Goal: Task Accomplishment & Management: Use online tool/utility

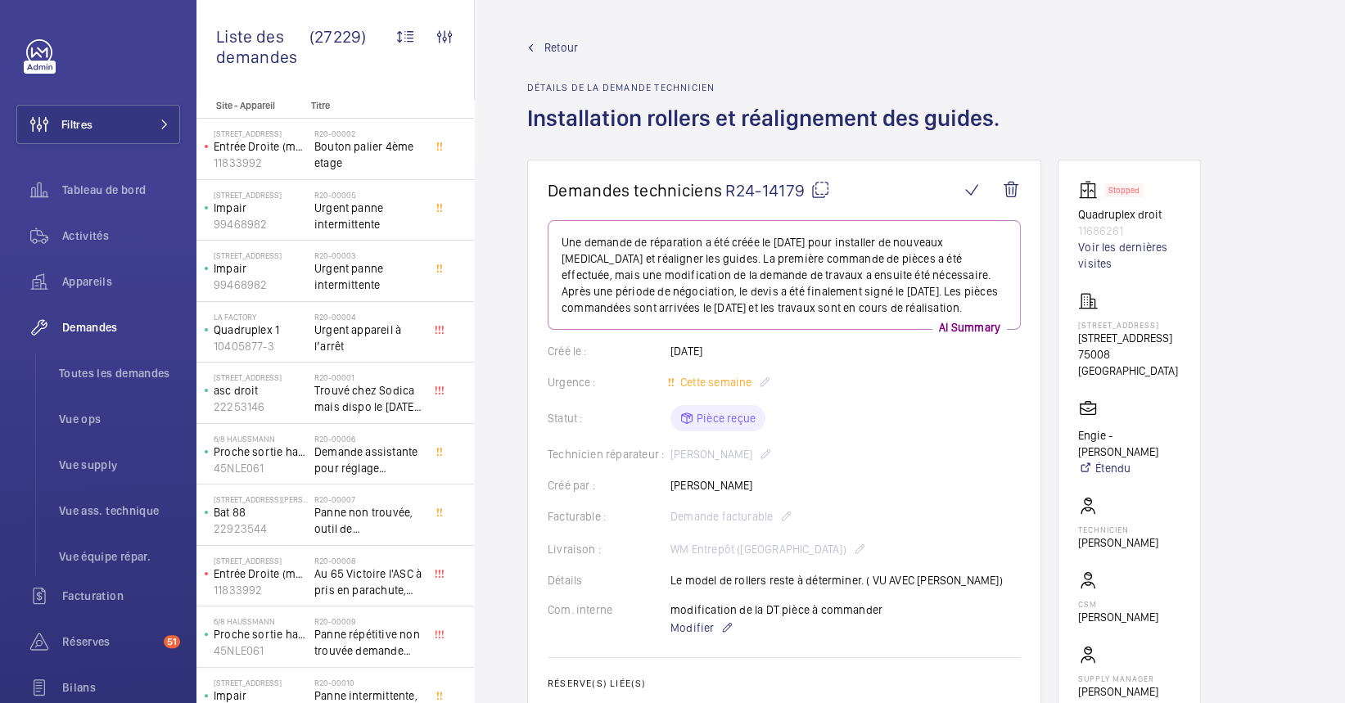
scroll to position [34, 0]
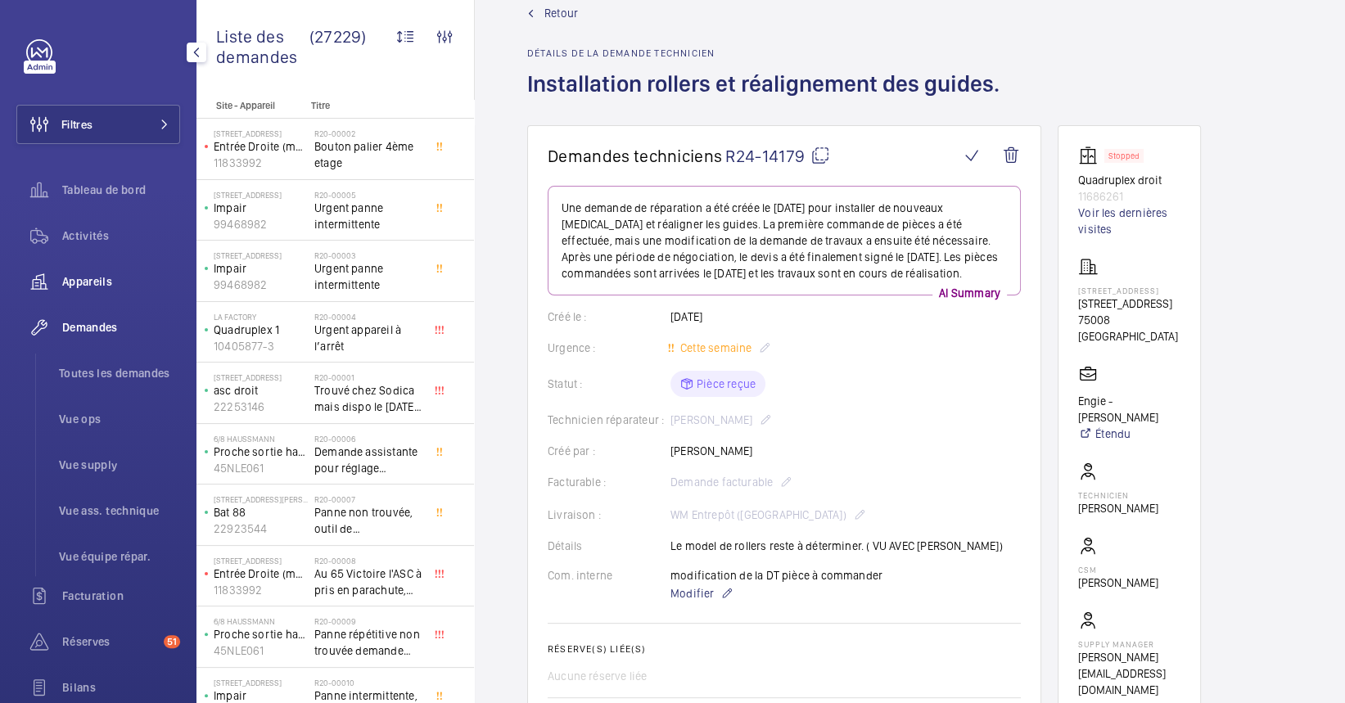
click at [122, 292] on div "Appareils" at bounding box center [98, 281] width 164 height 39
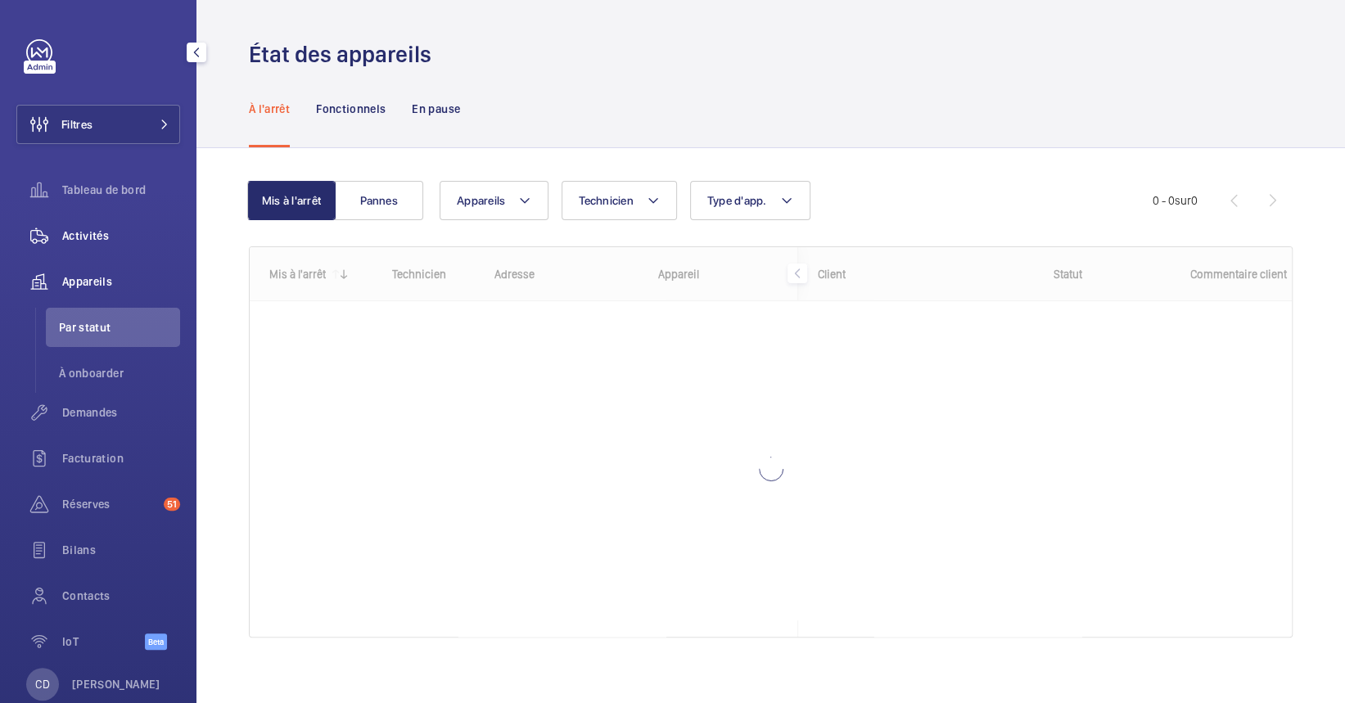
click at [103, 236] on span "Activités" at bounding box center [121, 236] width 118 height 16
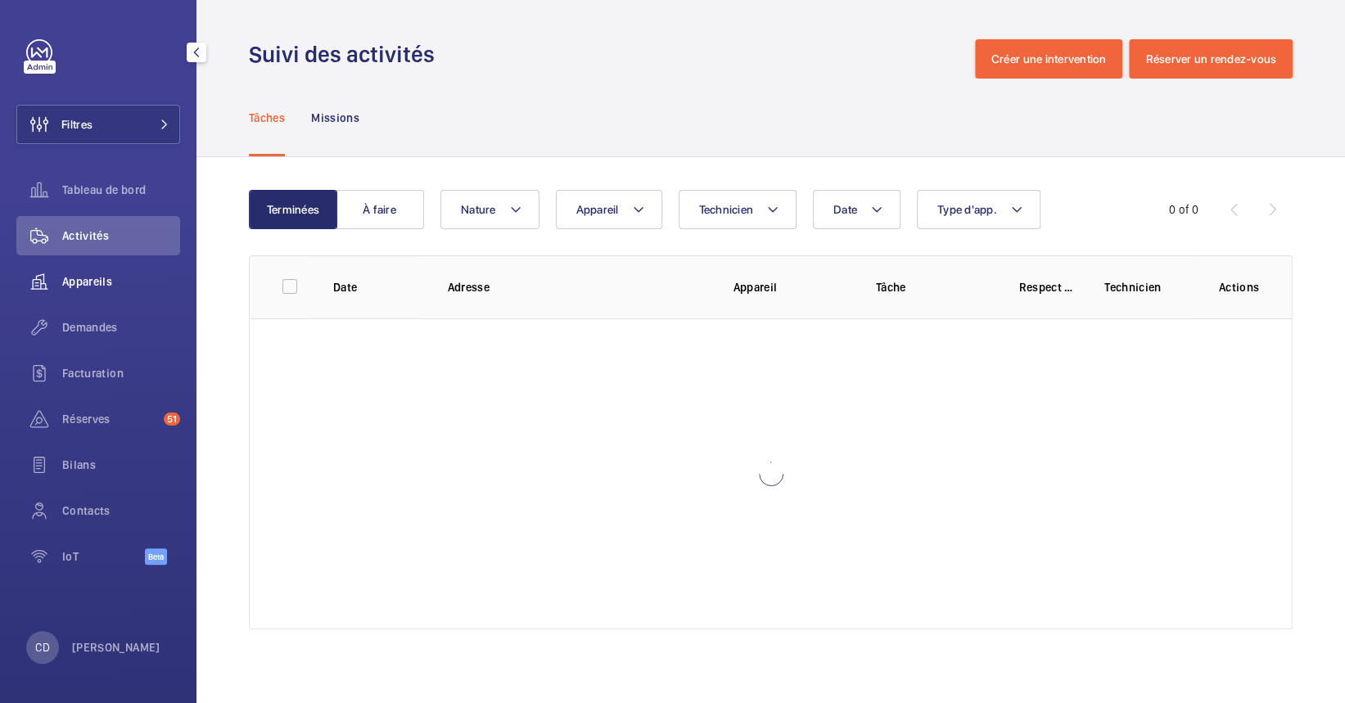
click at [78, 297] on div "Appareils" at bounding box center [98, 281] width 164 height 39
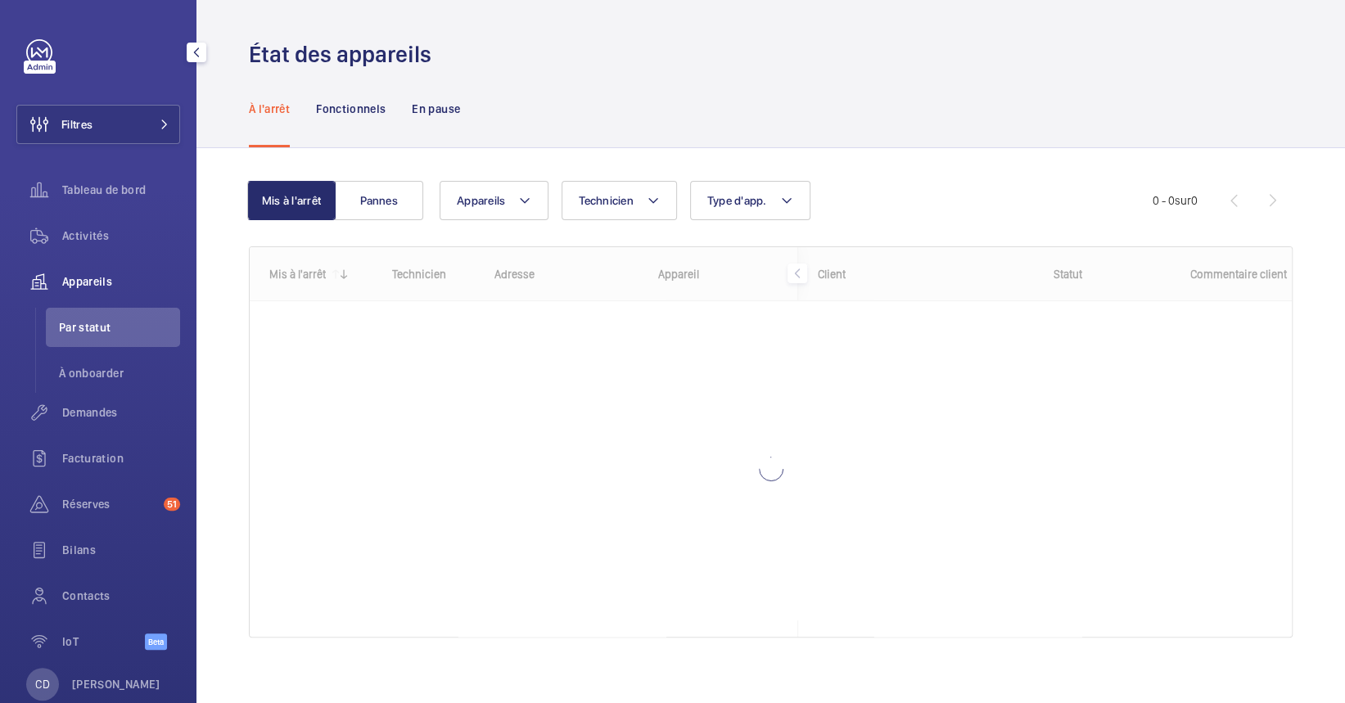
click at [110, 327] on span "Par statut" at bounding box center [119, 327] width 121 height 16
click at [136, 124] on button "Filtres" at bounding box center [98, 124] width 164 height 39
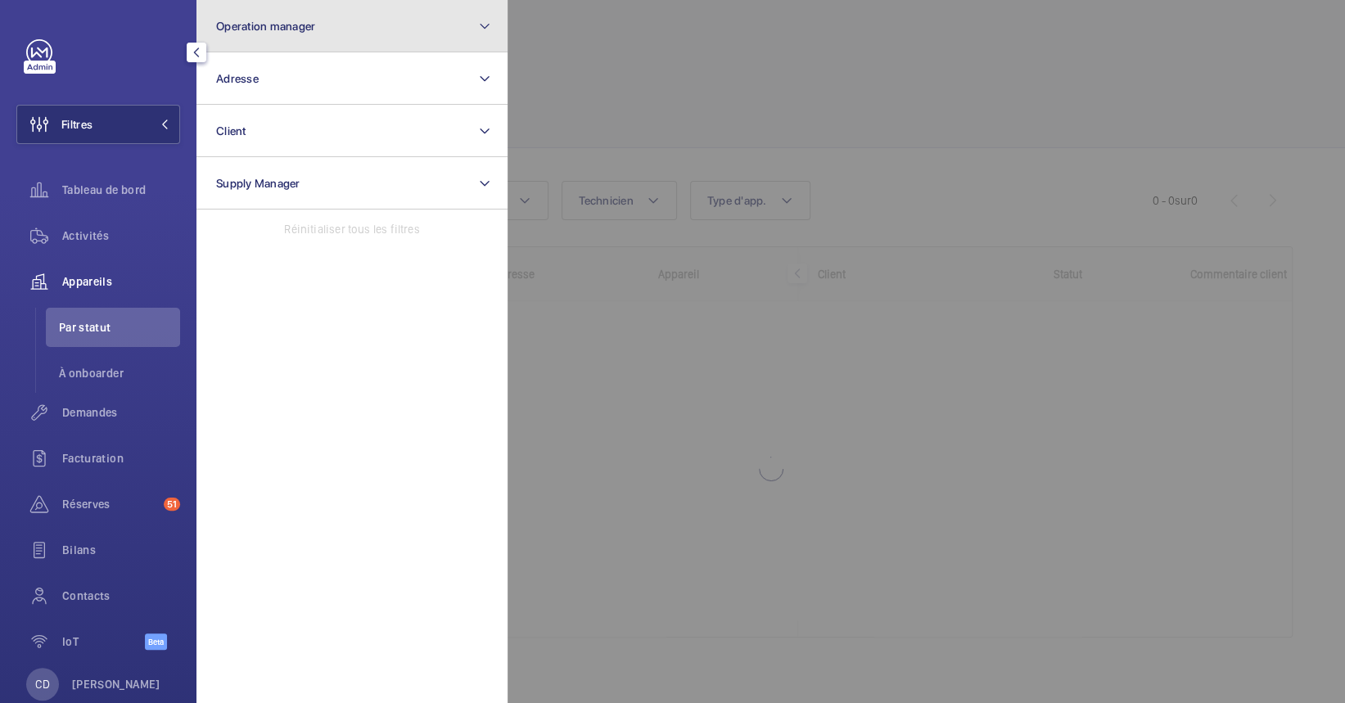
click at [348, 16] on button "Operation manager" at bounding box center [351, 26] width 311 height 52
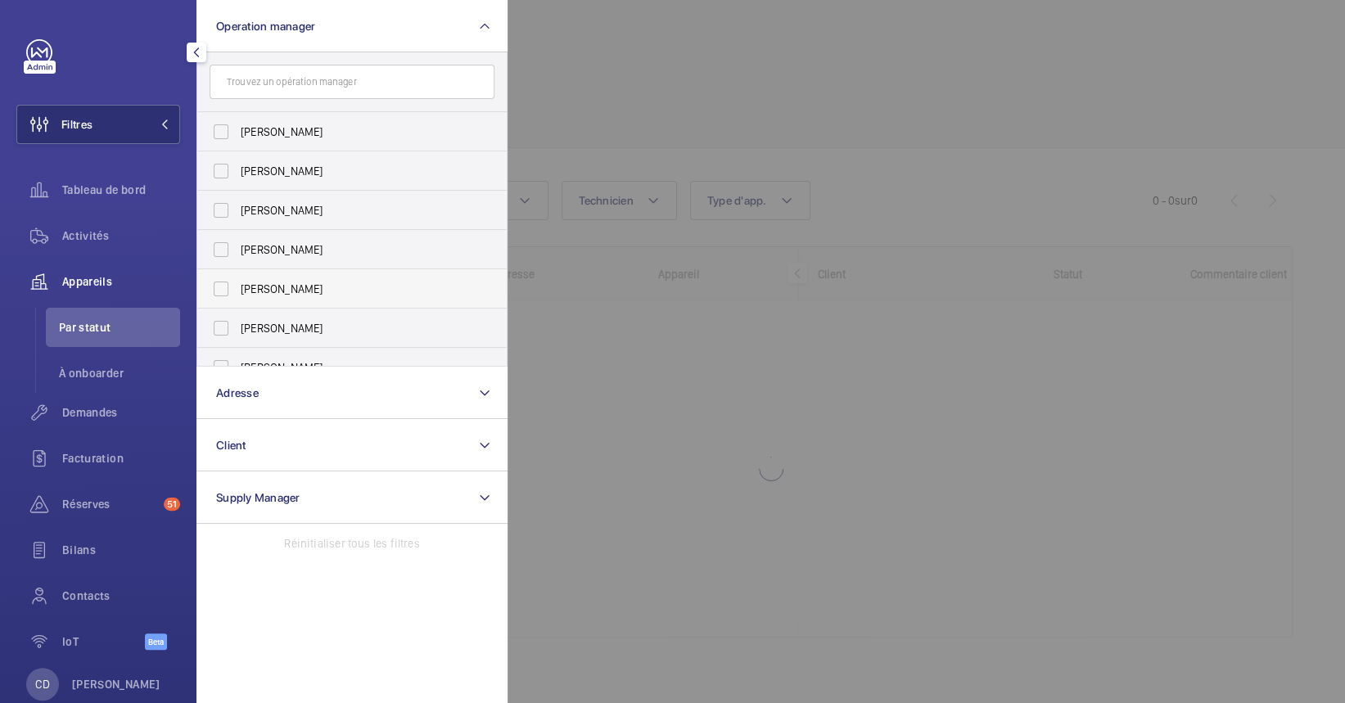
click at [309, 289] on span "[PERSON_NAME]" at bounding box center [353, 289] width 225 height 16
click at [237, 289] on input "[PERSON_NAME]" at bounding box center [221, 289] width 33 height 33
checkbox input "true"
click at [884, 475] on div at bounding box center [1179, 351] width 1345 height 703
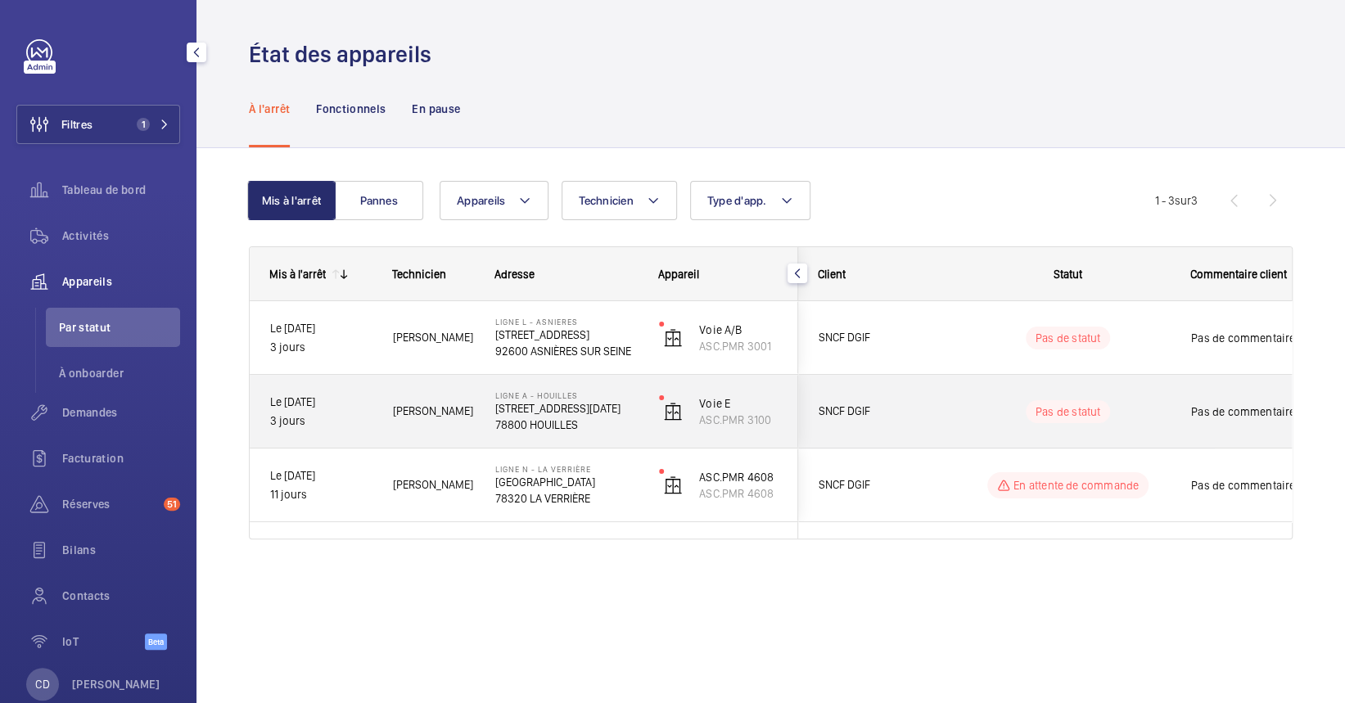
click at [629, 404] on p "[STREET_ADDRESS][DATE]" at bounding box center [566, 408] width 142 height 16
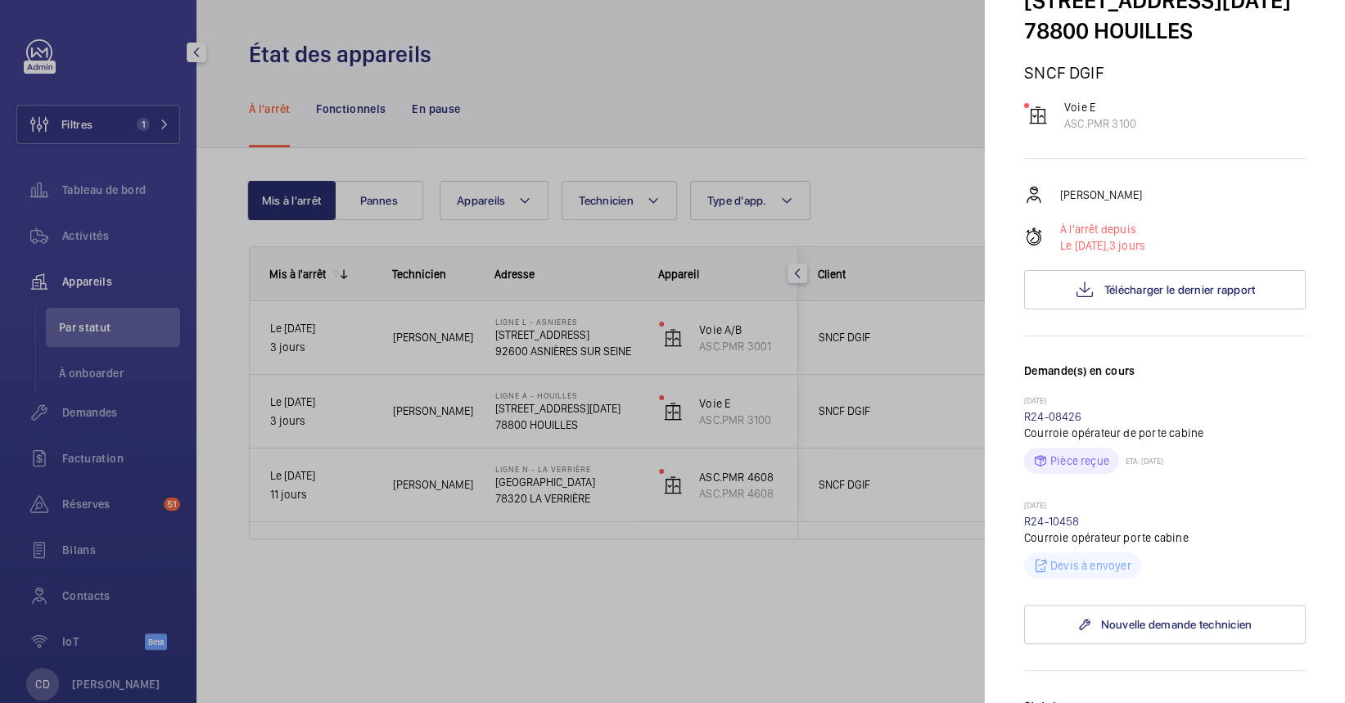
scroll to position [218, 0]
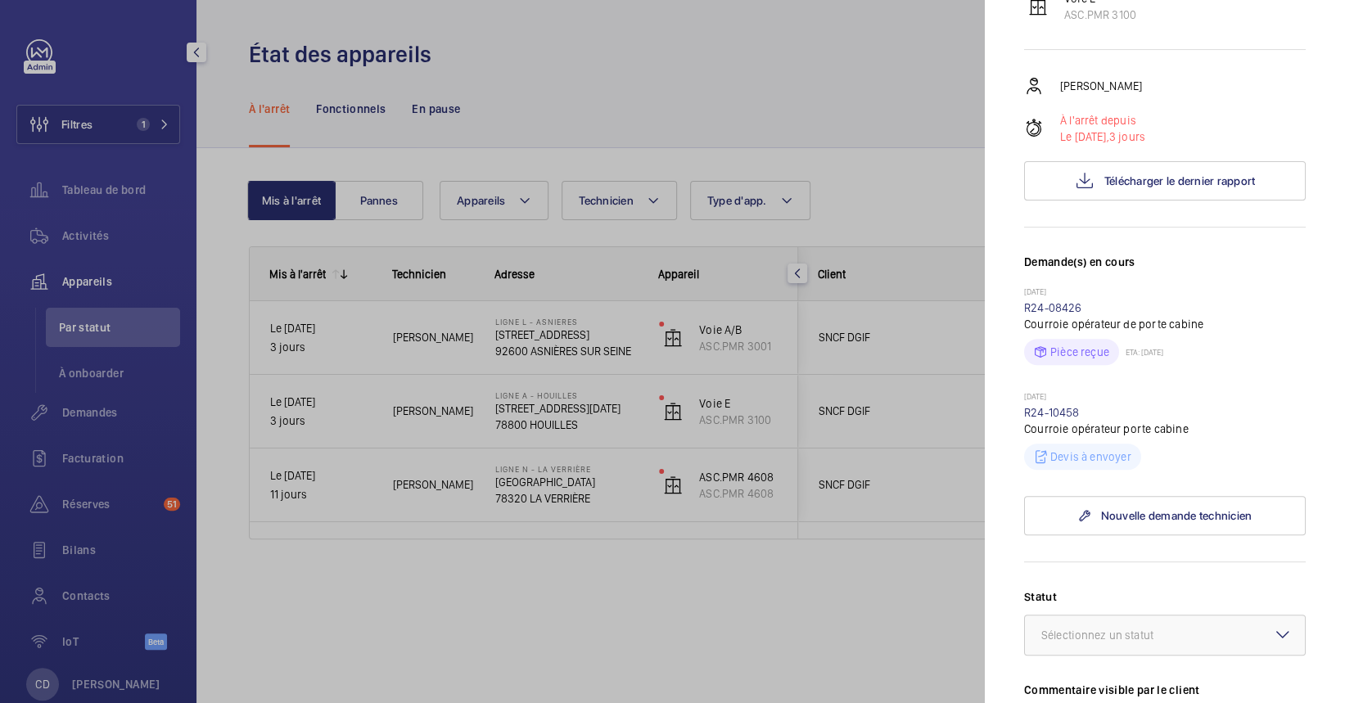
click at [434, 452] on div at bounding box center [672, 351] width 1345 height 703
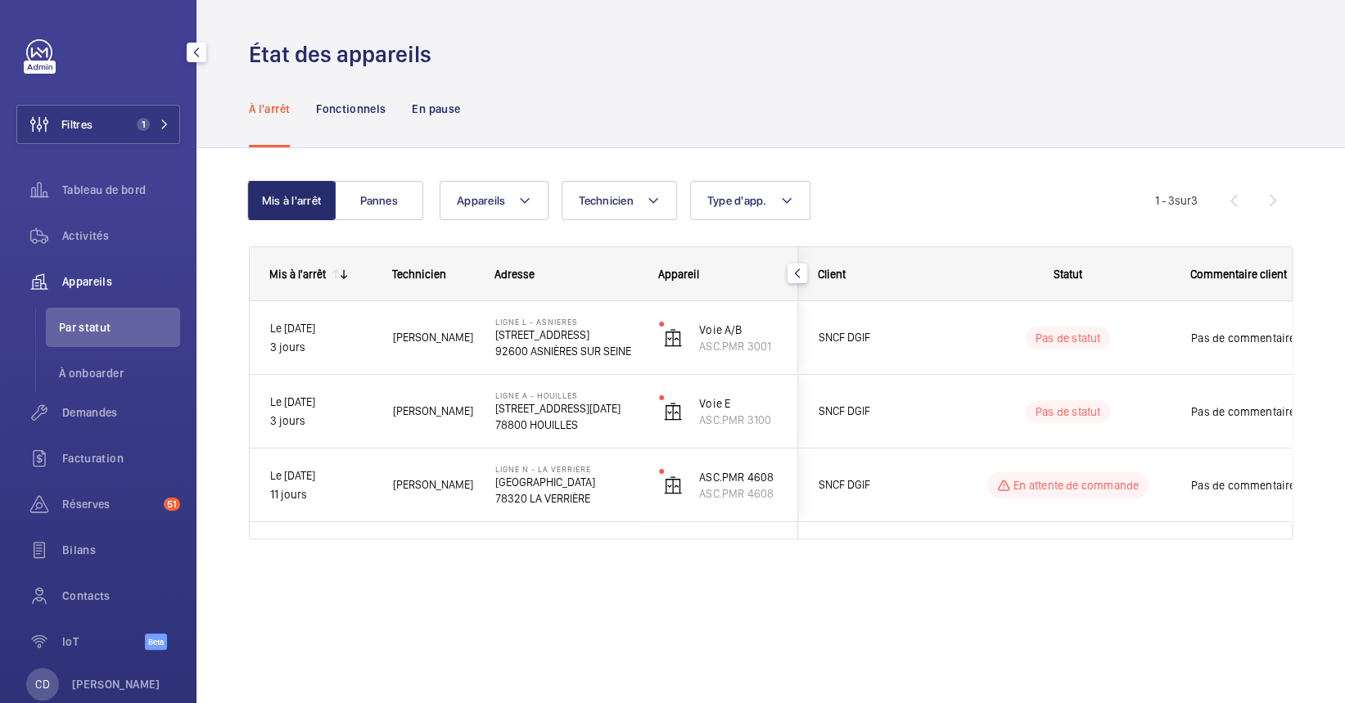
scroll to position [0, 0]
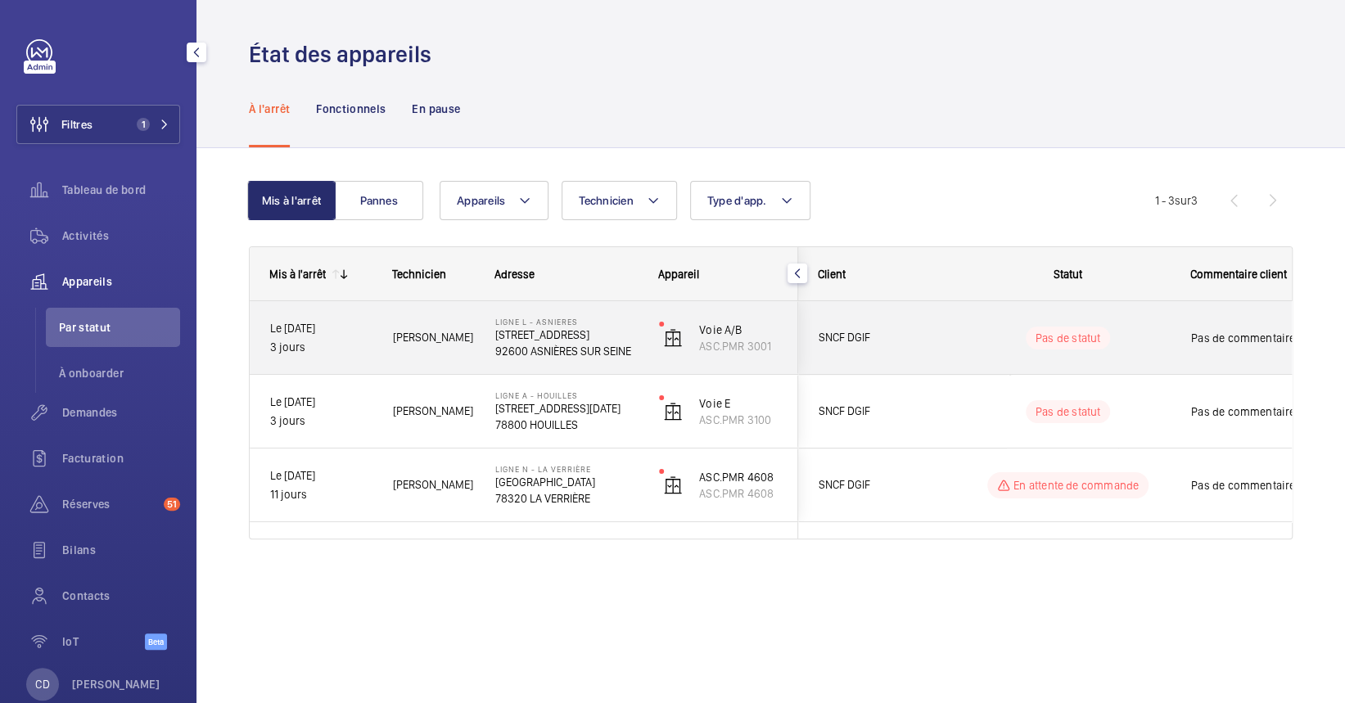
click at [511, 324] on p "Ligne L - ASNIERES" at bounding box center [566, 322] width 142 height 10
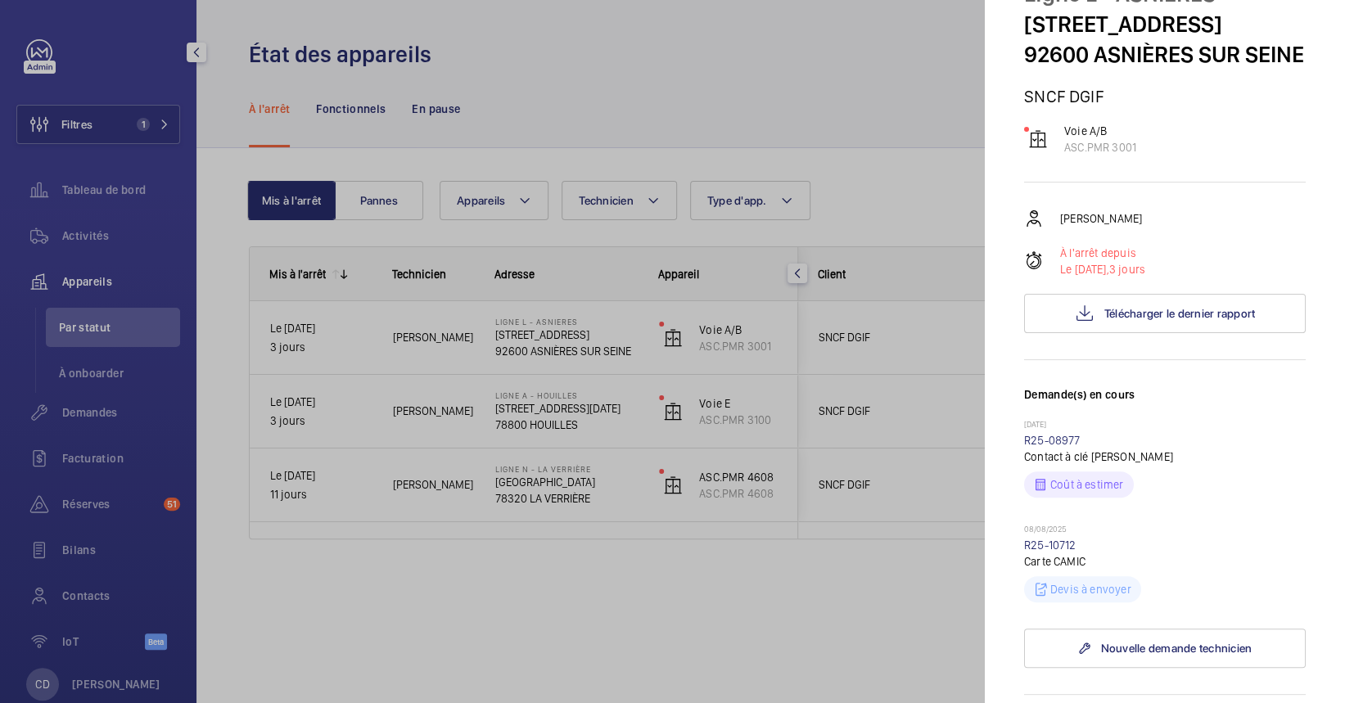
scroll to position [218, 0]
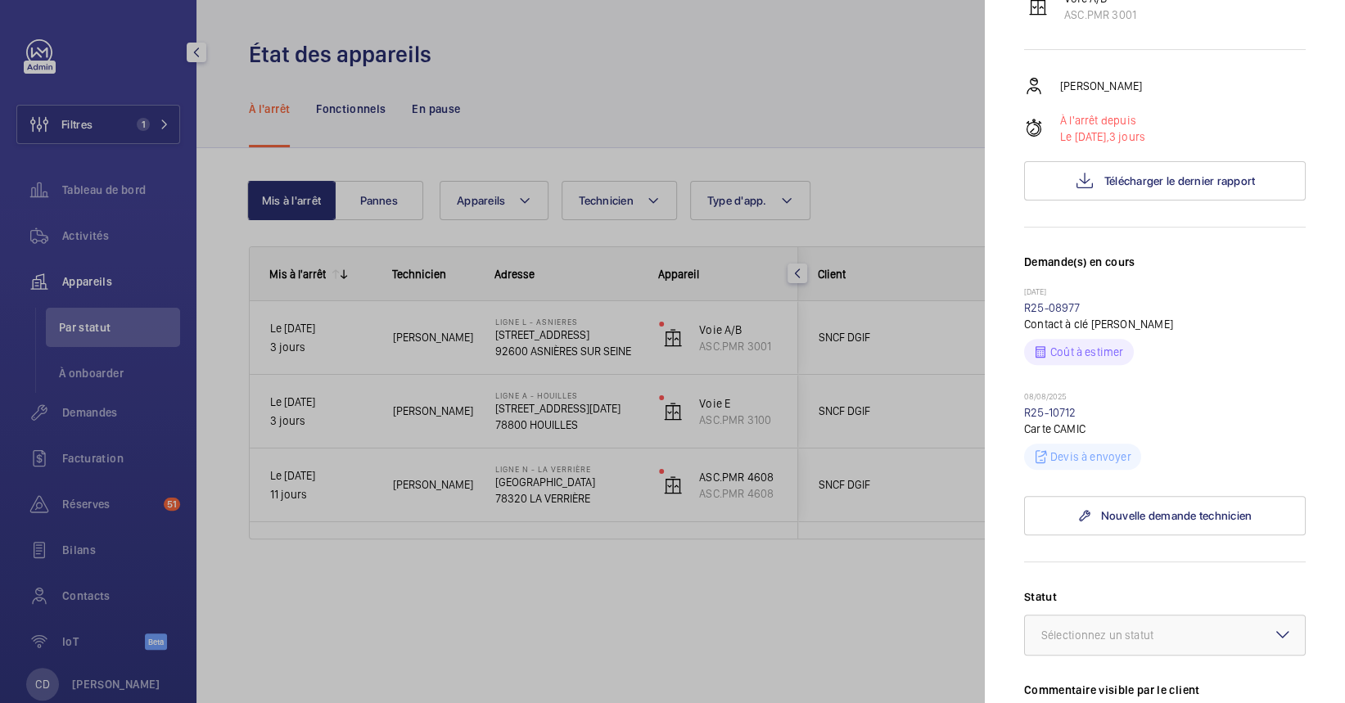
click at [450, 471] on div at bounding box center [672, 351] width 1345 height 703
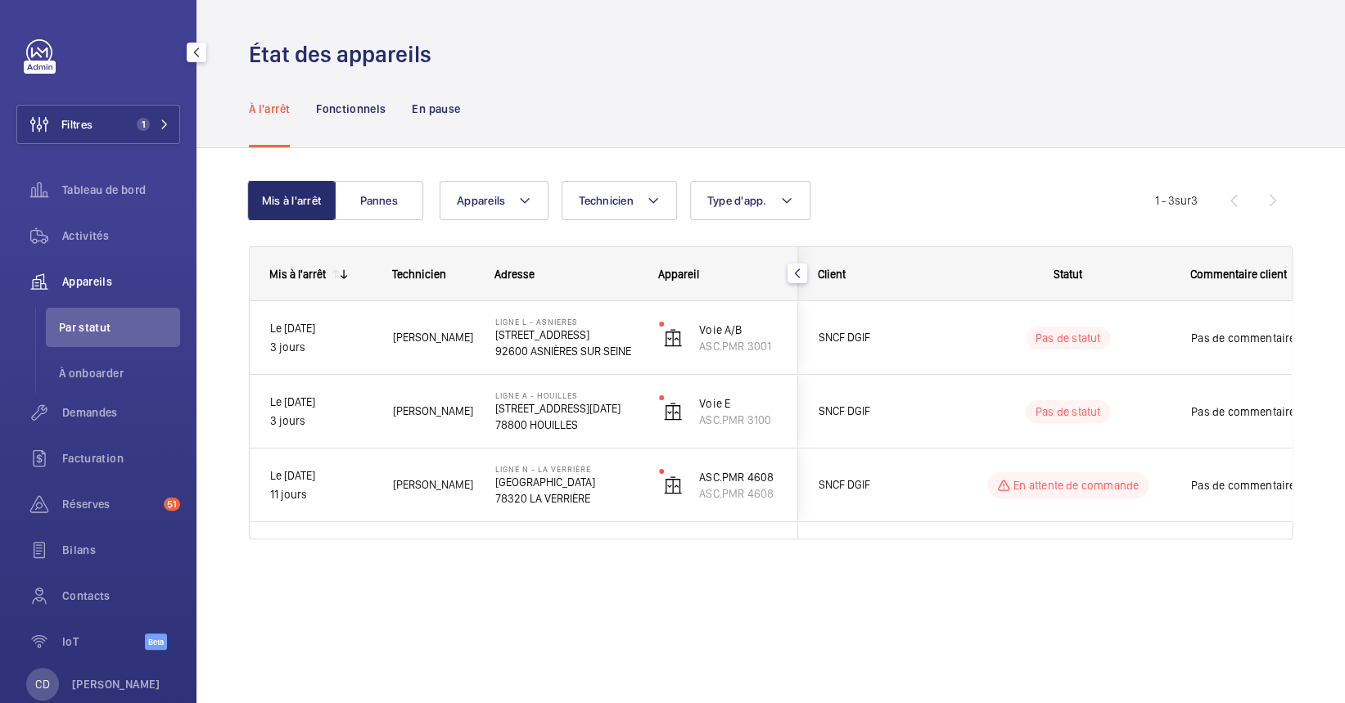
scroll to position [0, 0]
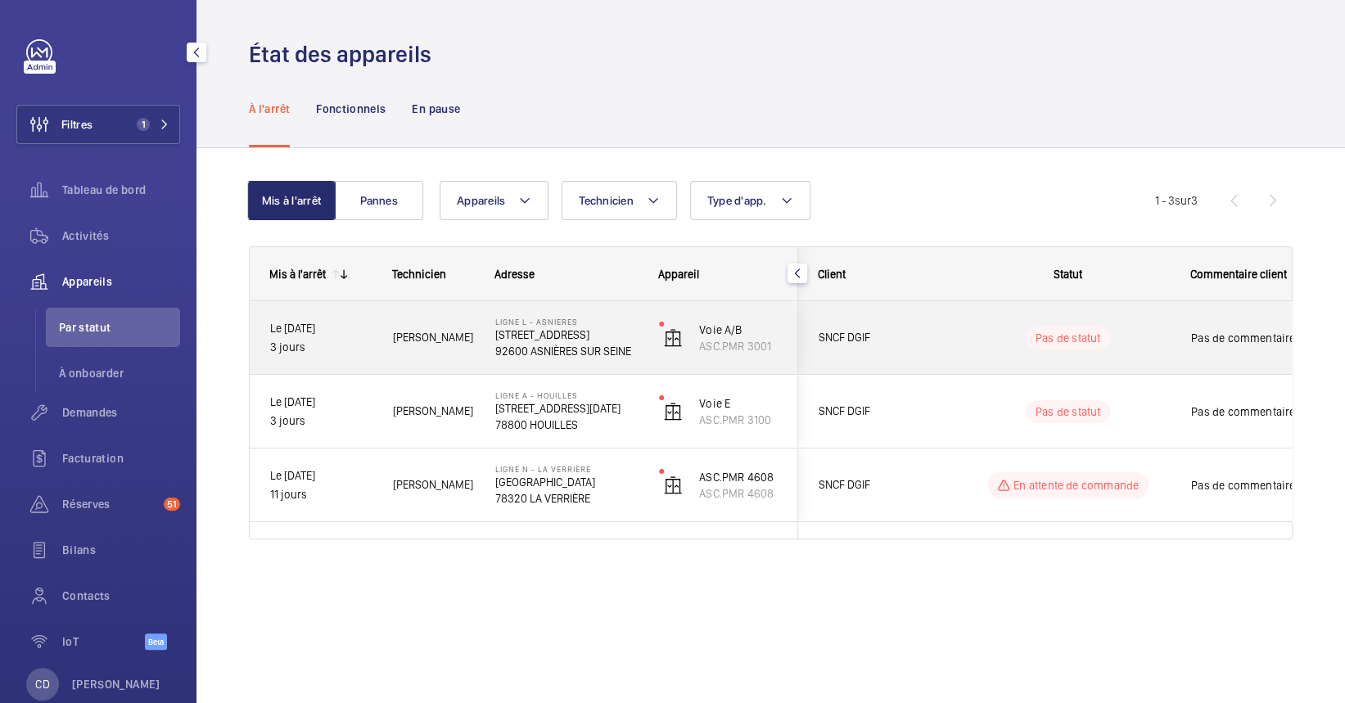
click at [503, 349] on p "92600 ASNIÈRES SUR SEINE" at bounding box center [566, 351] width 142 height 16
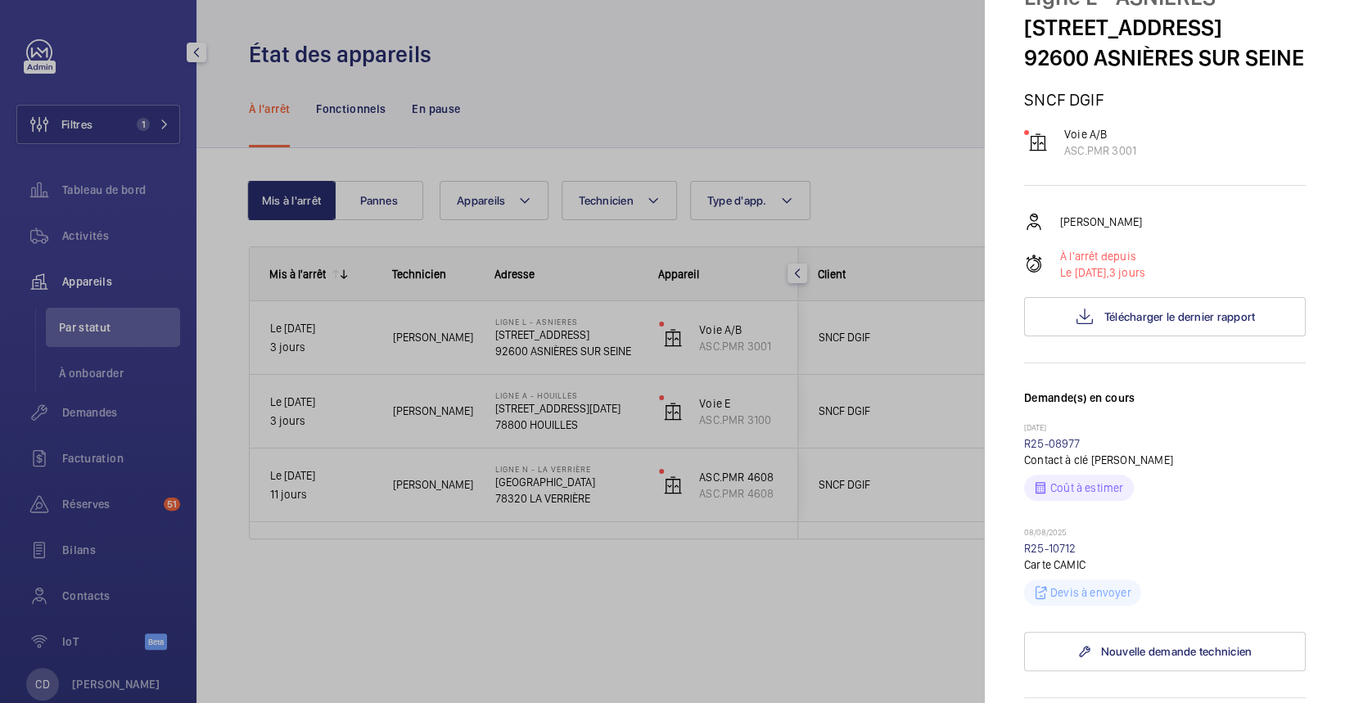
scroll to position [218, 0]
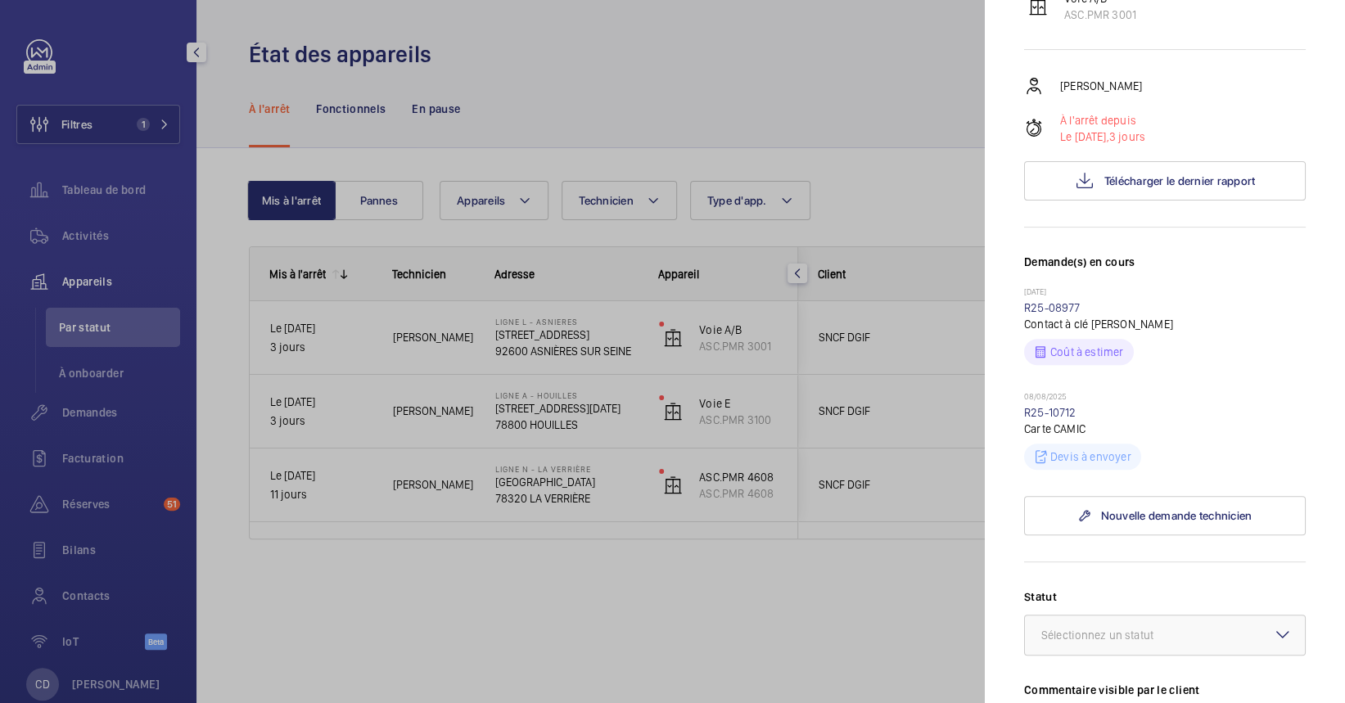
click at [471, 322] on div at bounding box center [672, 351] width 1345 height 703
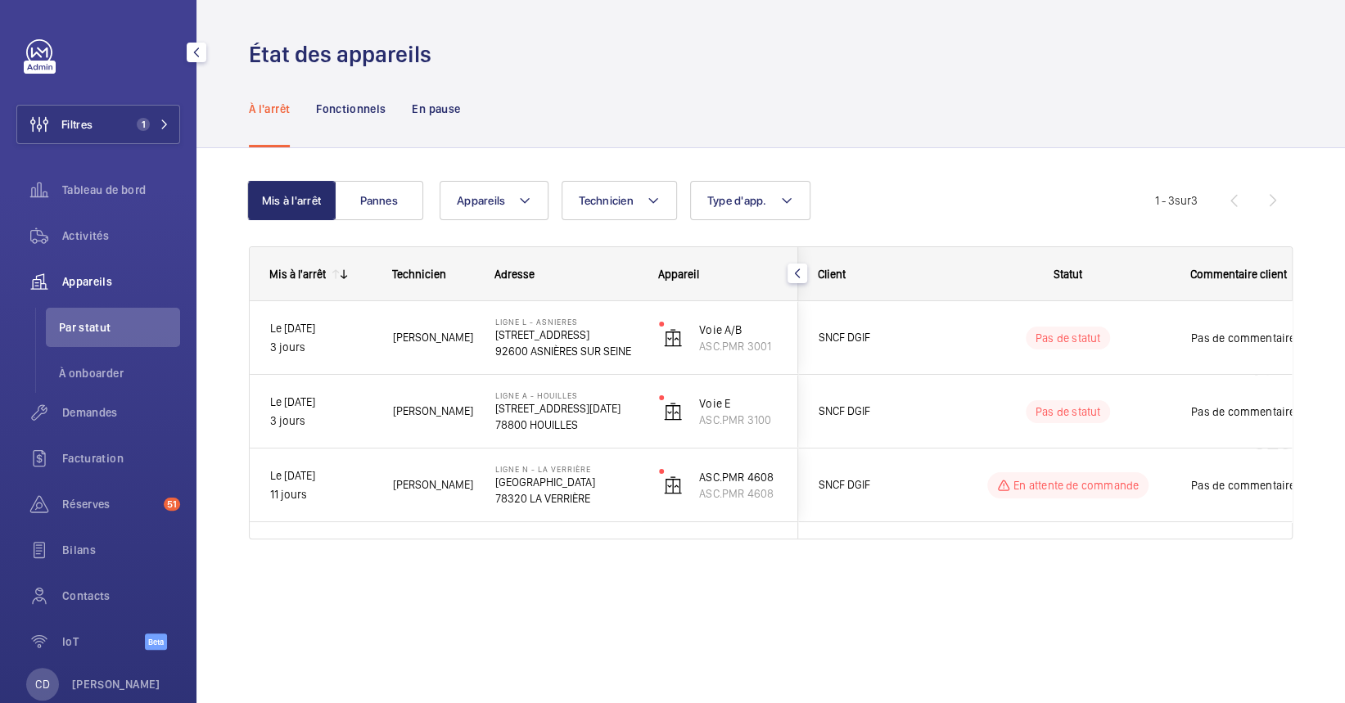
scroll to position [0, 0]
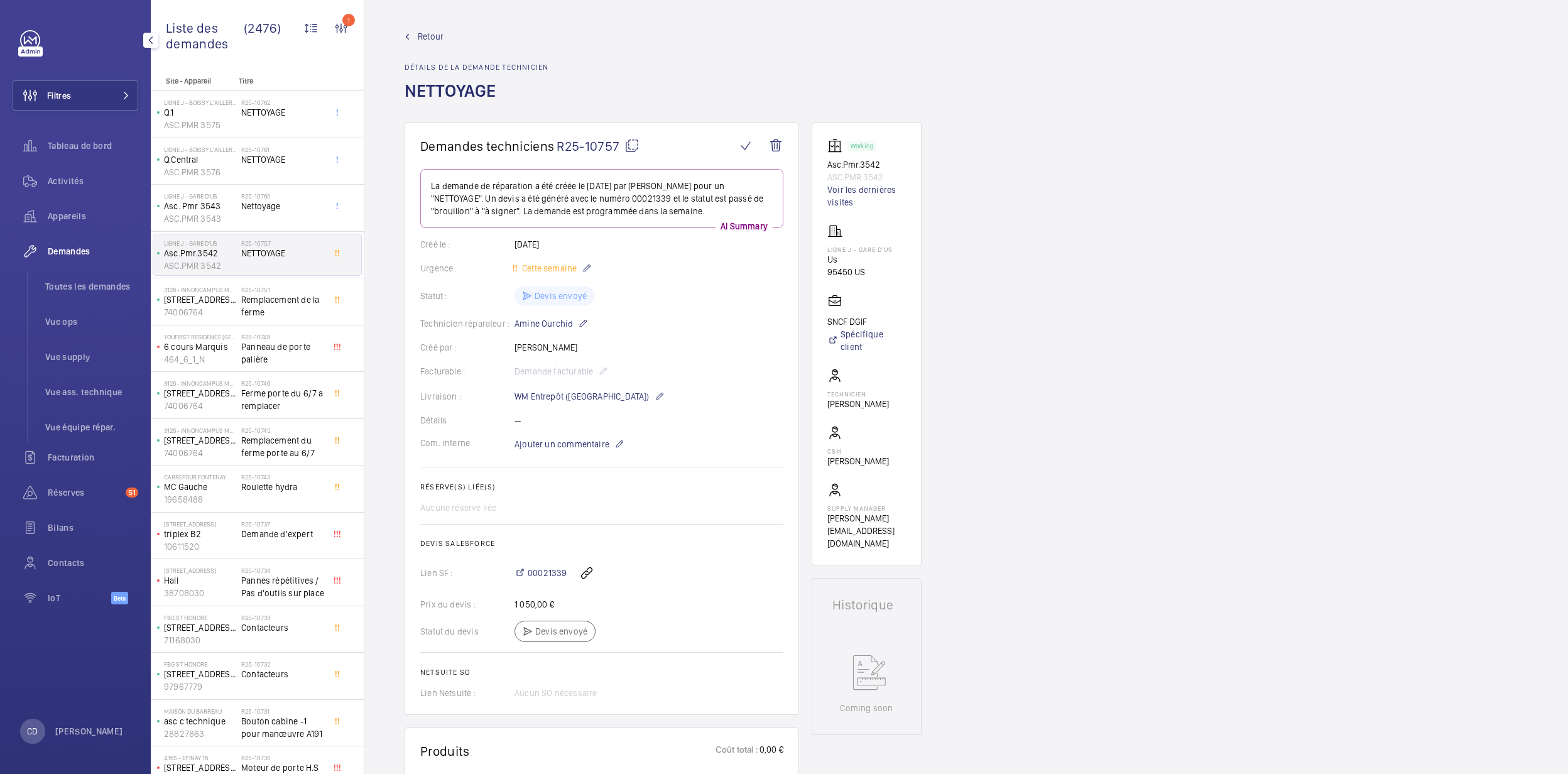
click at [63, 202] on div "Appareils" at bounding box center [75, 216] width 126 height 30
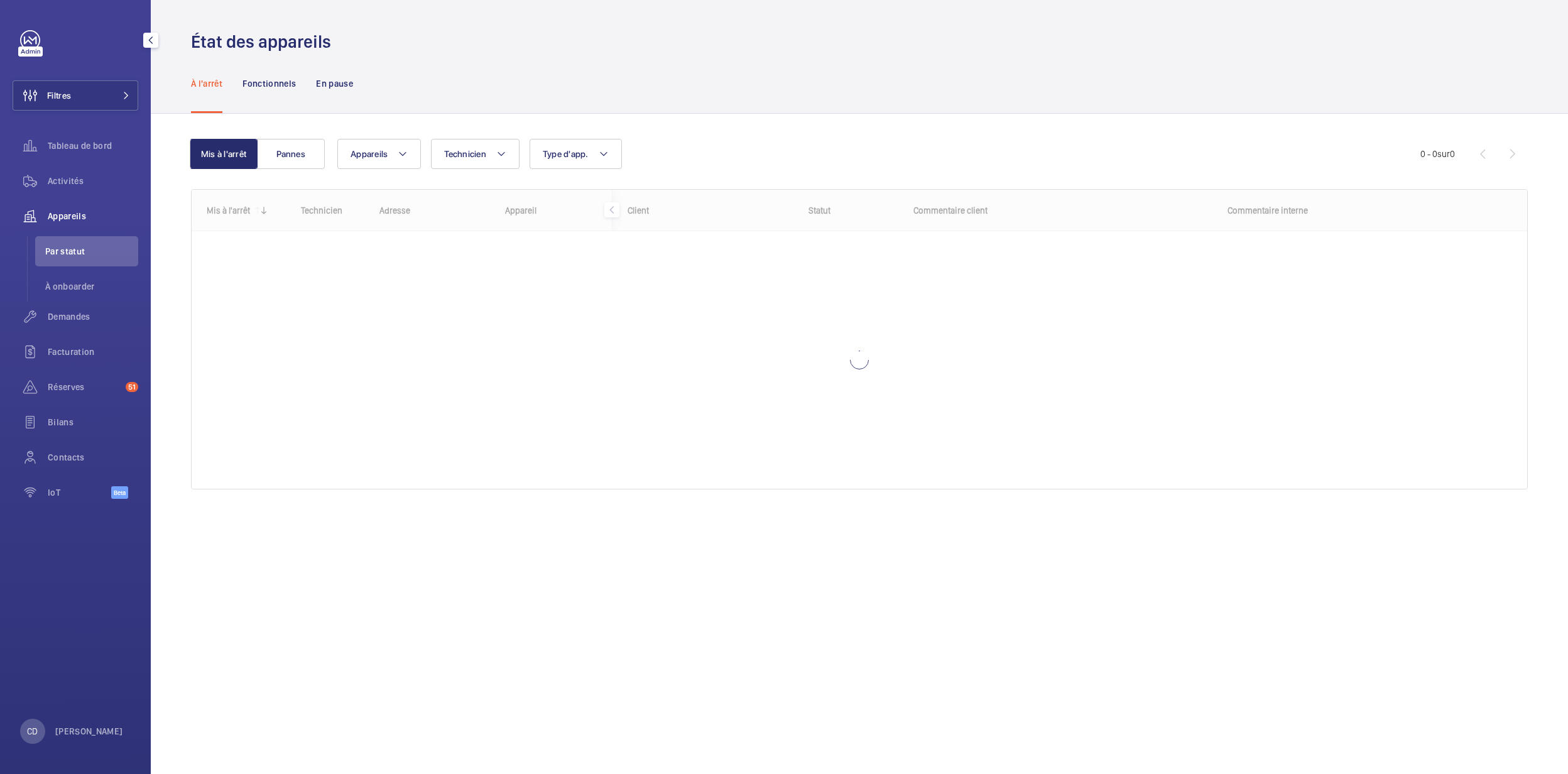
click at [63, 213] on span "Appareils" at bounding box center [93, 216] width 91 height 12
click at [74, 231] on div "Appareils Par statut À onboarder" at bounding box center [75, 251] width 126 height 101
click at [64, 189] on div "Activités" at bounding box center [75, 180] width 126 height 30
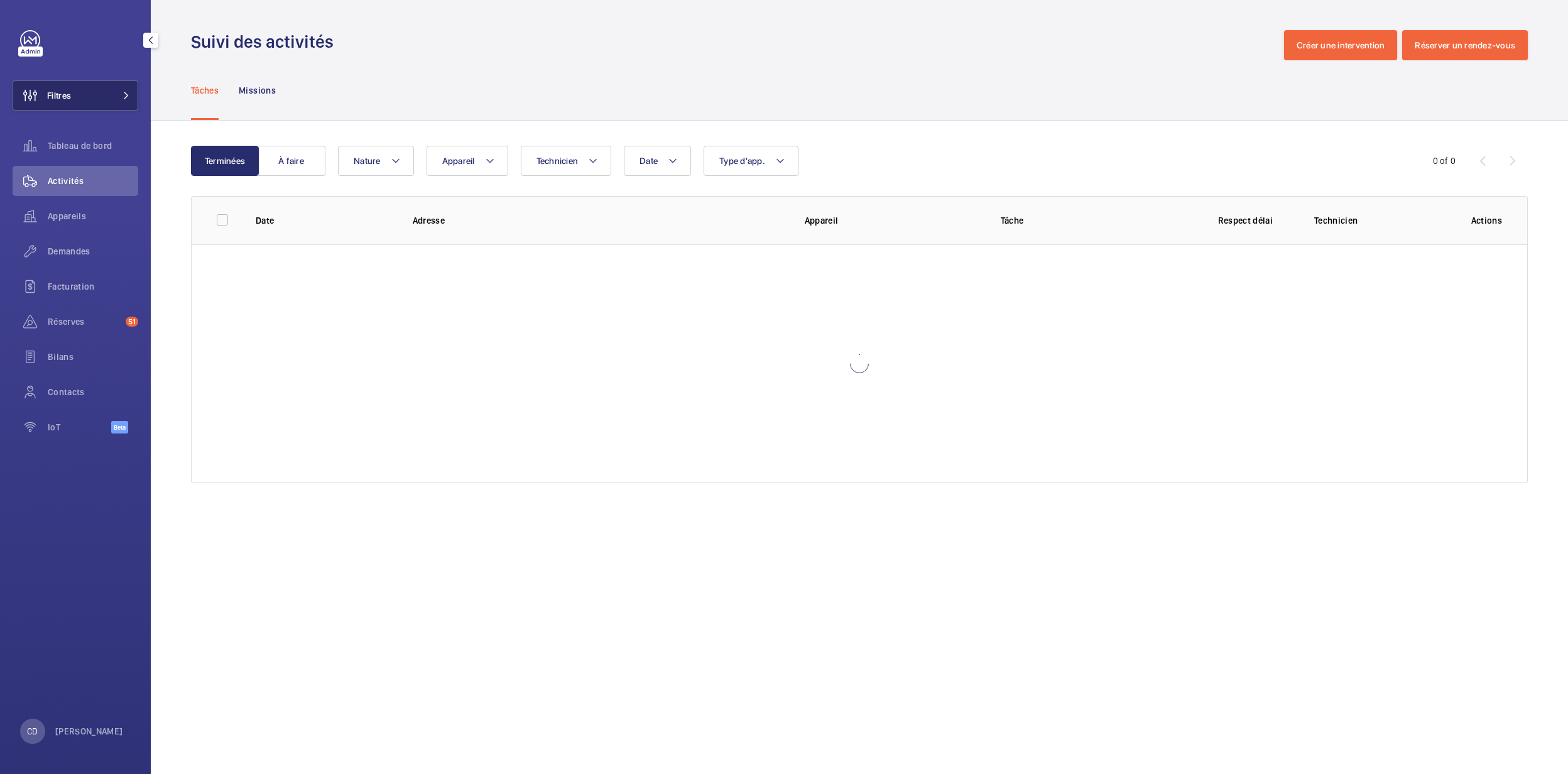
click at [109, 102] on button "Filtres" at bounding box center [75, 95] width 126 height 30
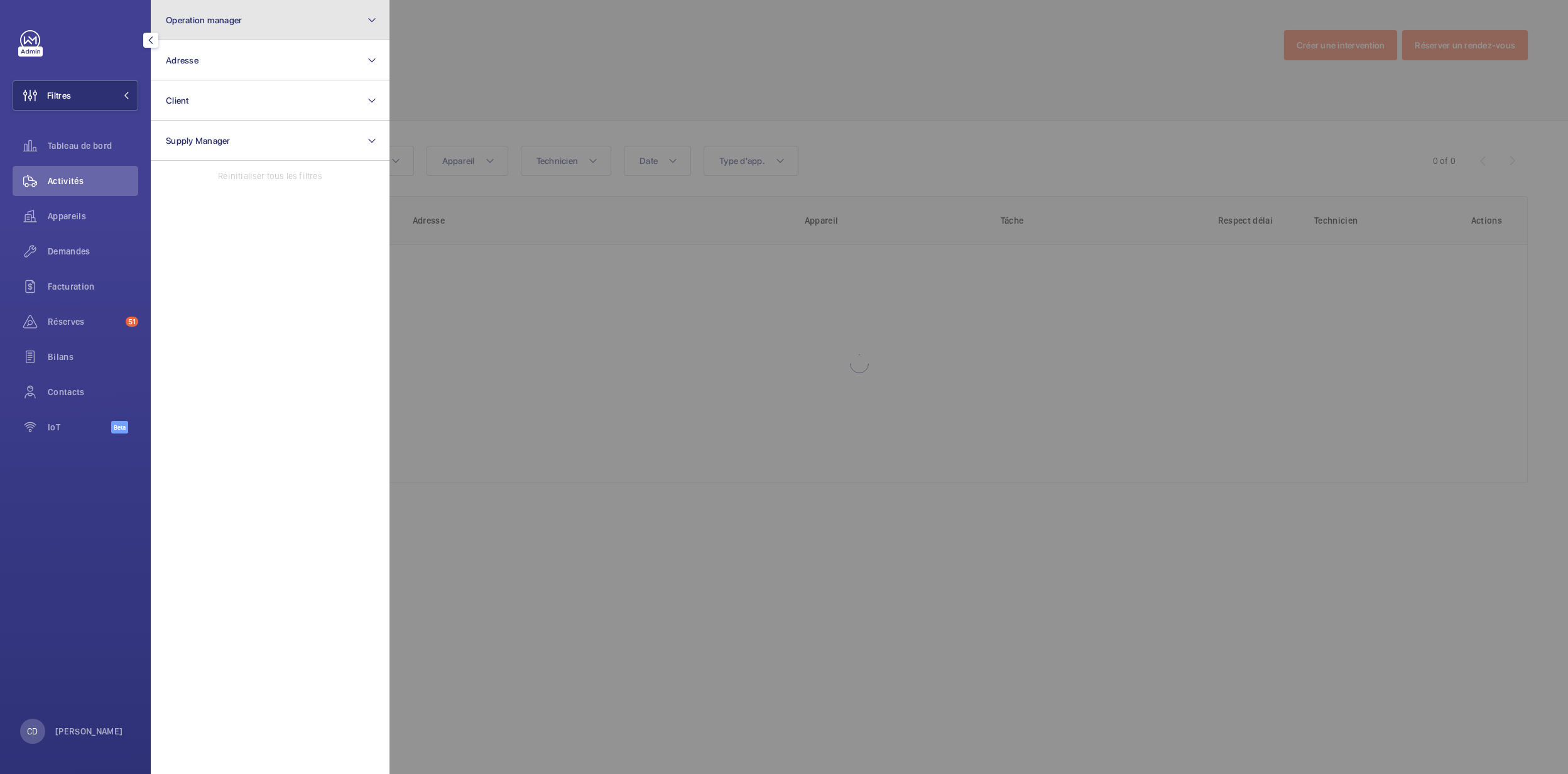
click at [242, 31] on button "Operation manager" at bounding box center [269, 20] width 239 height 40
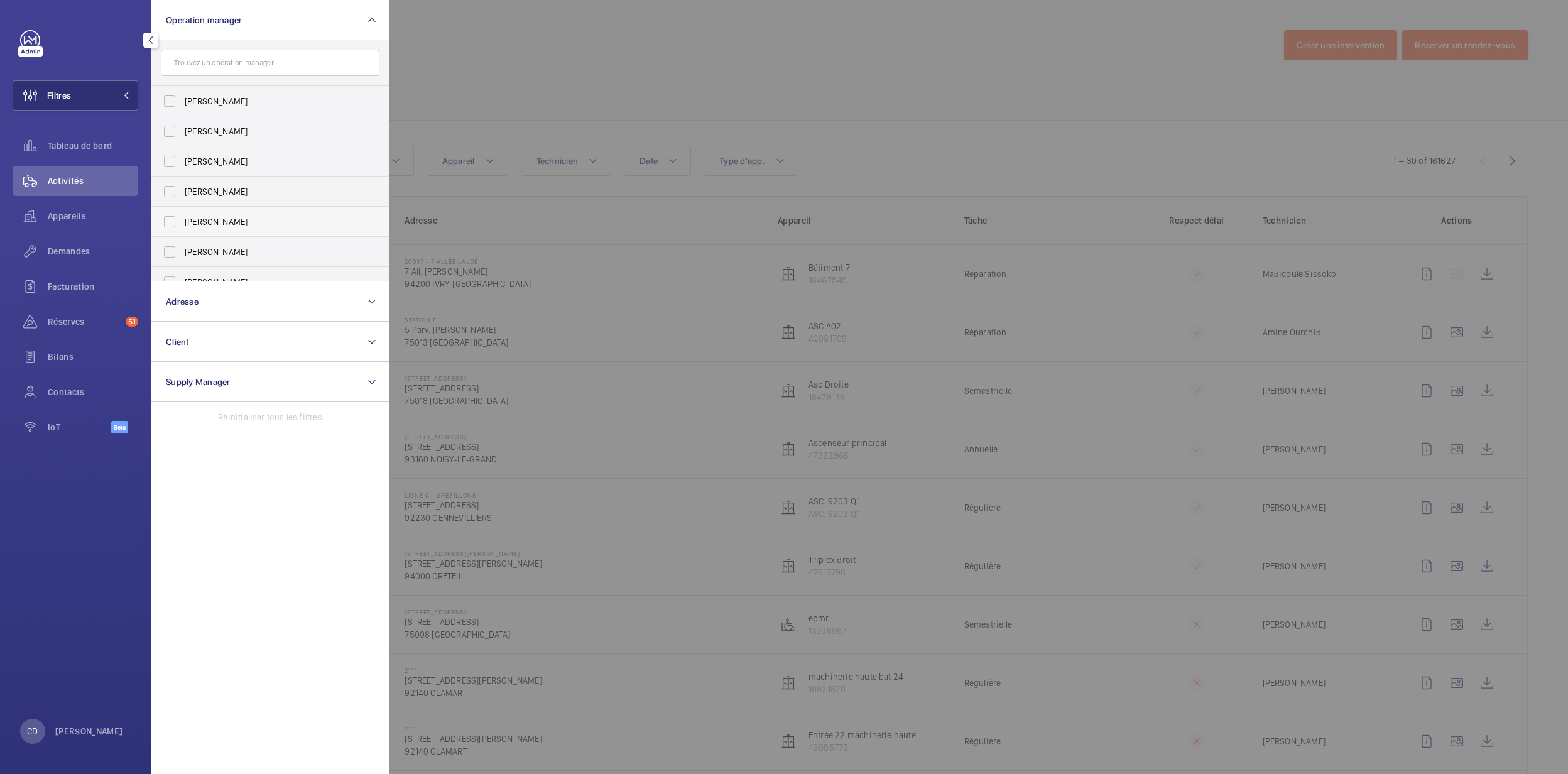
click at [231, 214] on label "[PERSON_NAME]" at bounding box center [260, 221] width 219 height 30
click at [182, 214] on input "[PERSON_NAME]" at bounding box center [170, 222] width 25 height 25
checkbox input "true"
click at [586, 61] on div at bounding box center [1173, 387] width 1568 height 774
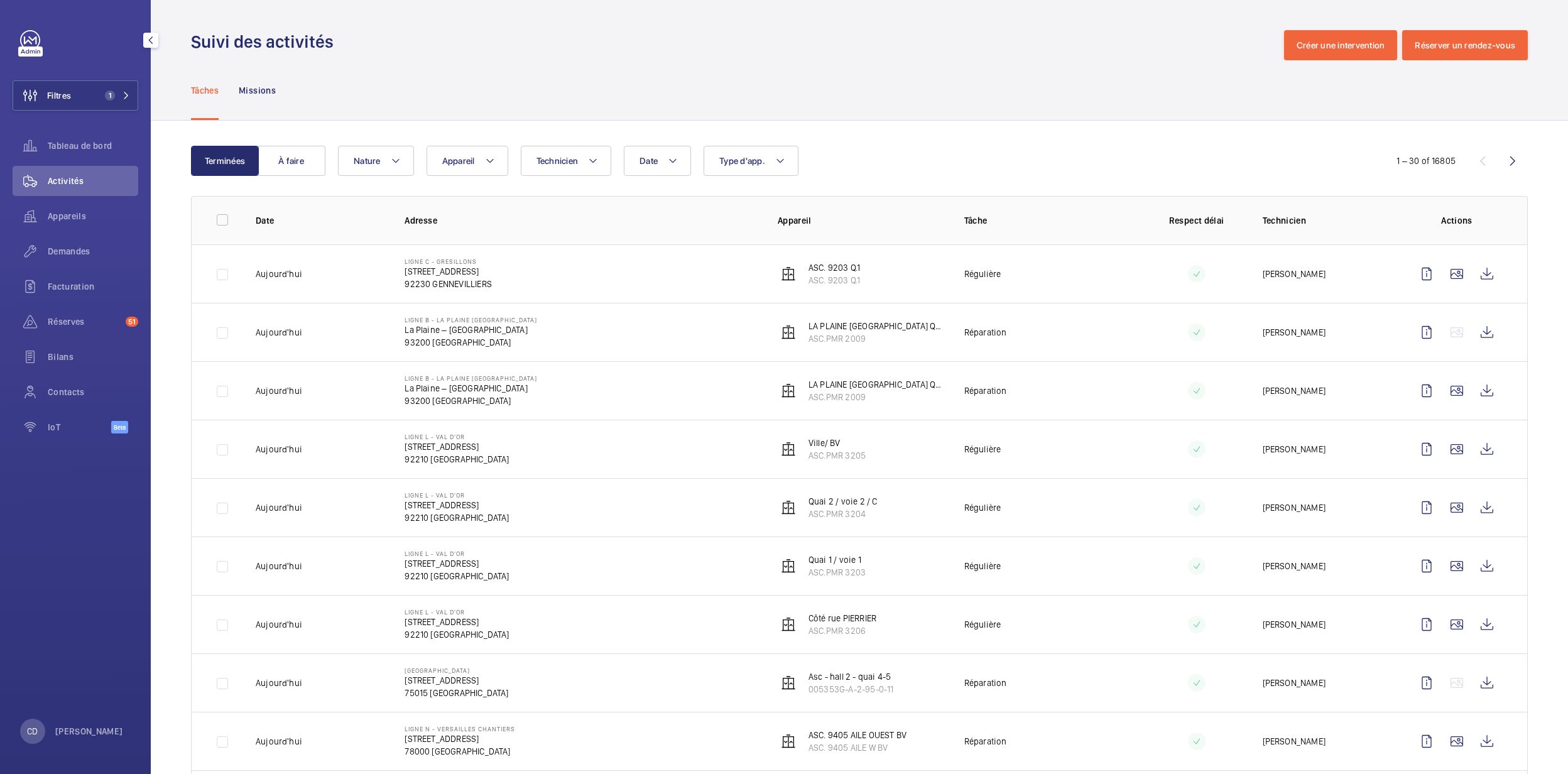
click at [480, 327] on p "La Plaine – [GEOGRAPHIC_DATA]" at bounding box center [470, 329] width 133 height 12
click at [761, 334] on wm-front-icon-button at bounding box center [1486, 332] width 30 height 30
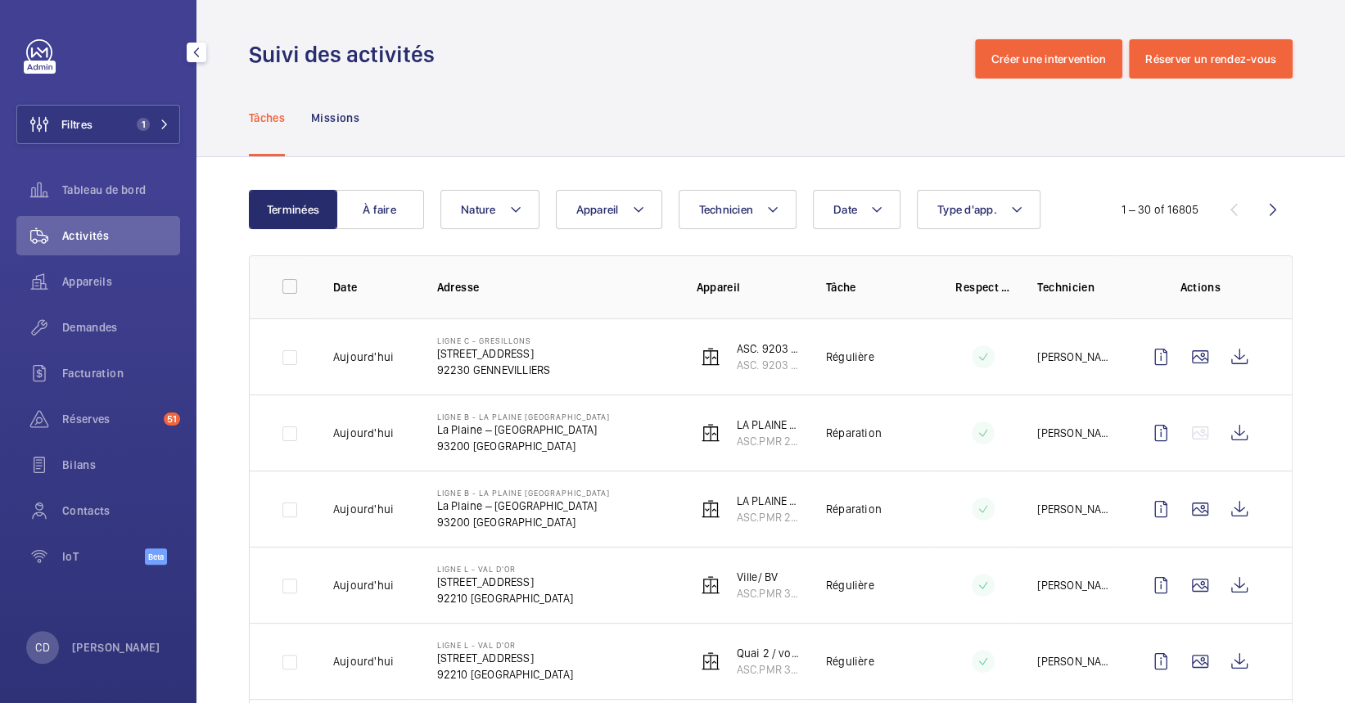
click at [724, 101] on div "Tâches Missions" at bounding box center [770, 118] width 1043 height 78
click at [71, 273] on span "Appareils" at bounding box center [121, 281] width 118 height 16
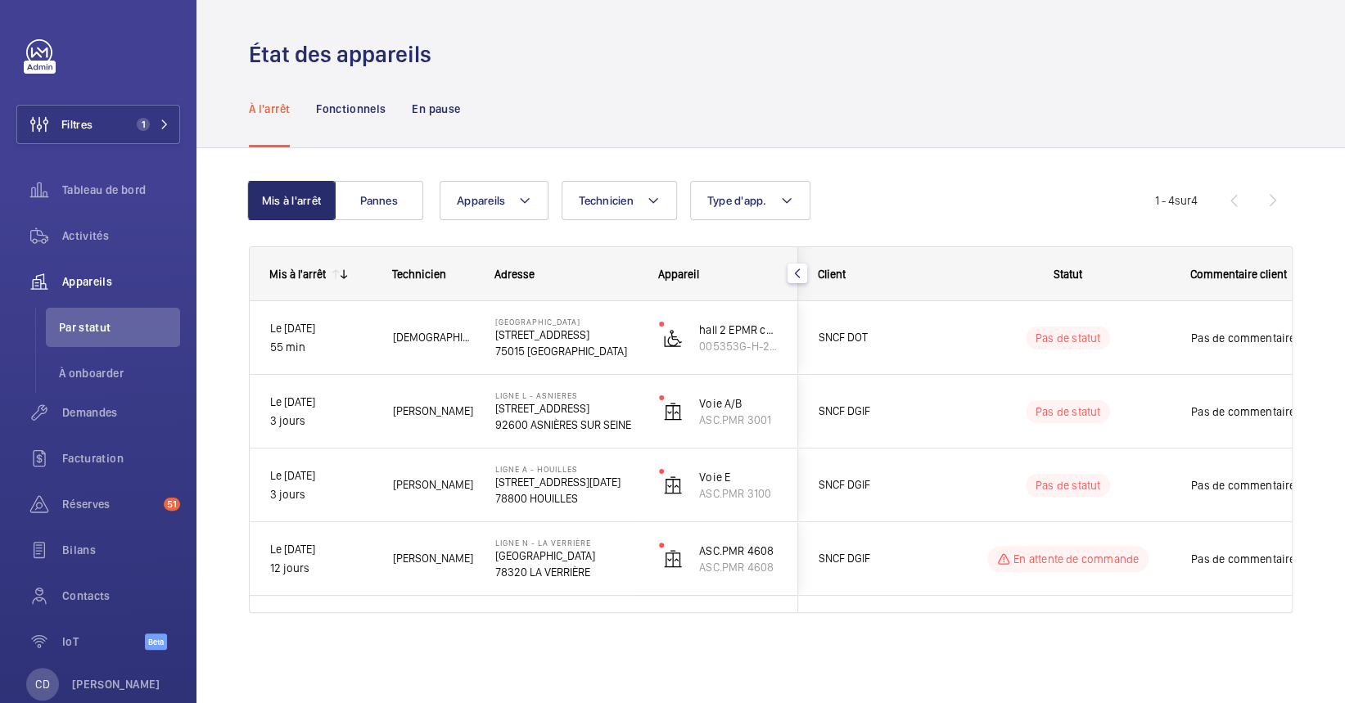
click at [656, 141] on div "À l'arrêt Fonctionnels En pause" at bounding box center [770, 109] width 1043 height 78
click at [84, 217] on div "Activités" at bounding box center [98, 235] width 164 height 39
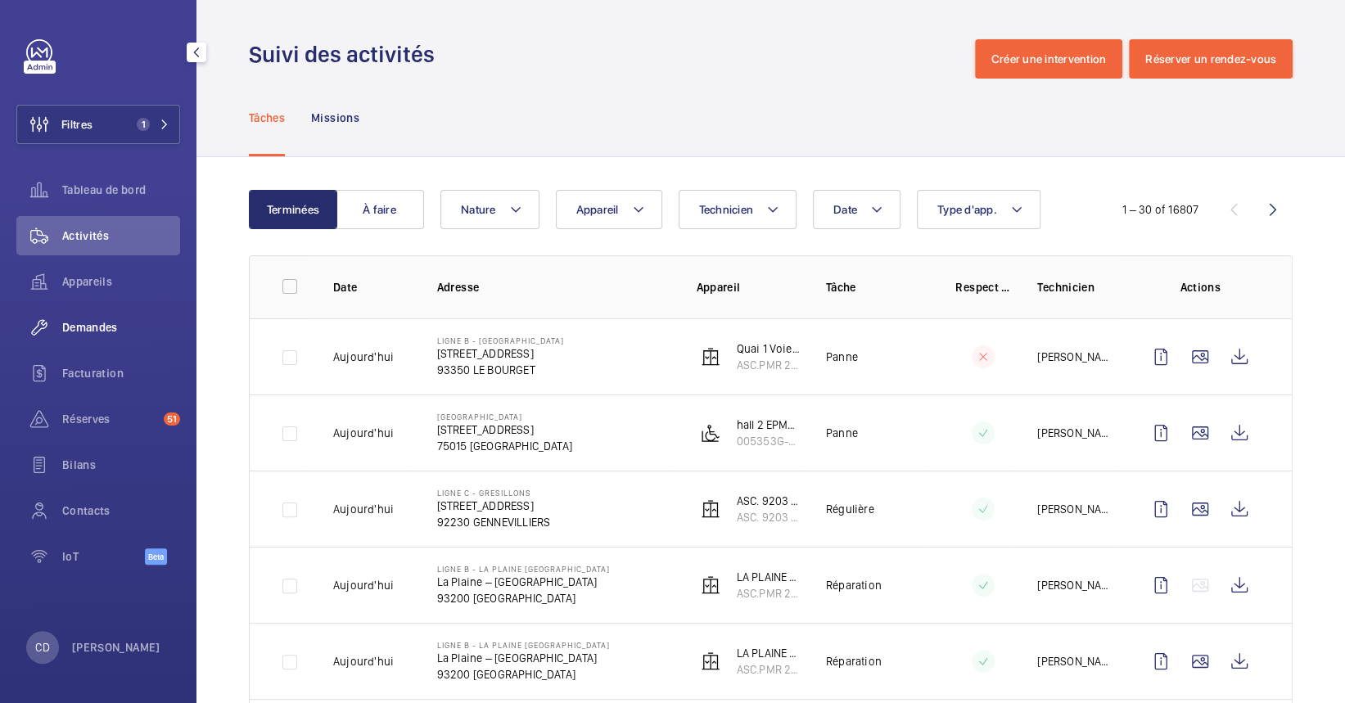
click at [94, 330] on span "Demandes" at bounding box center [121, 327] width 118 height 16
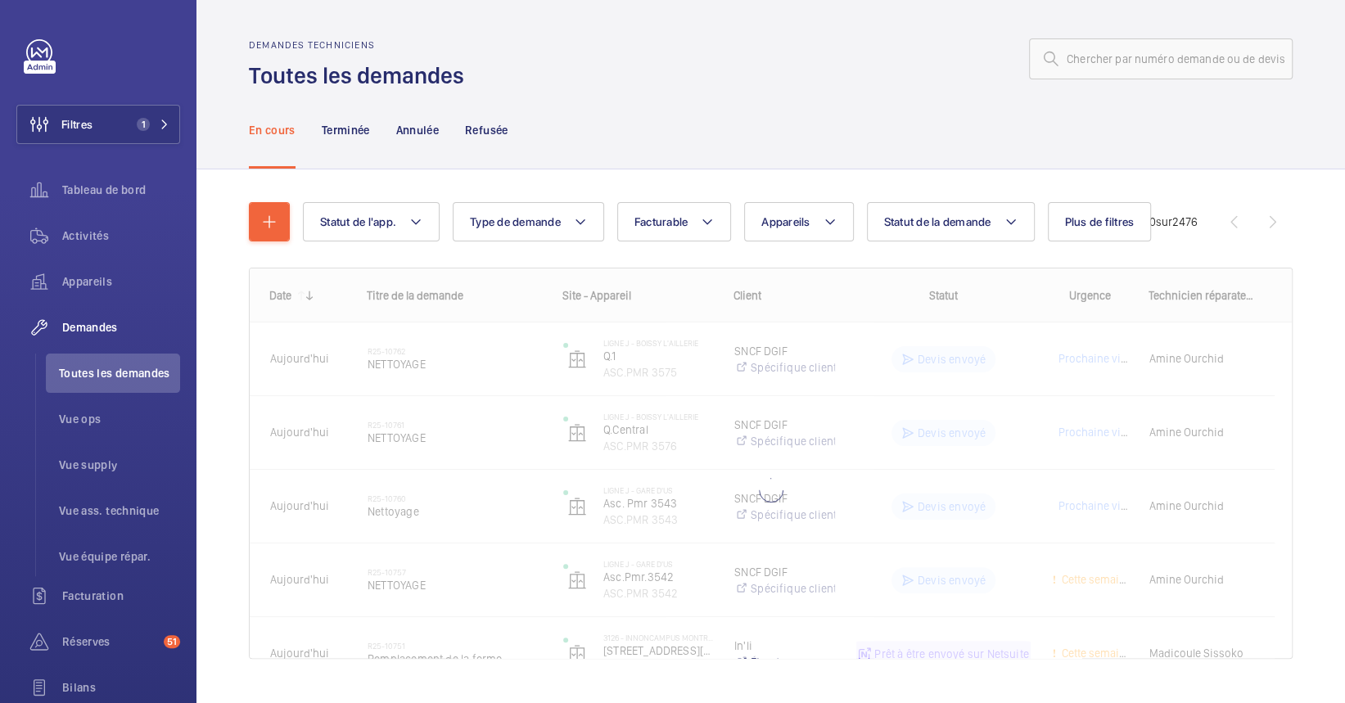
click at [645, 126] on div "En cours Terminée Annulée Refusée" at bounding box center [770, 130] width 1043 height 78
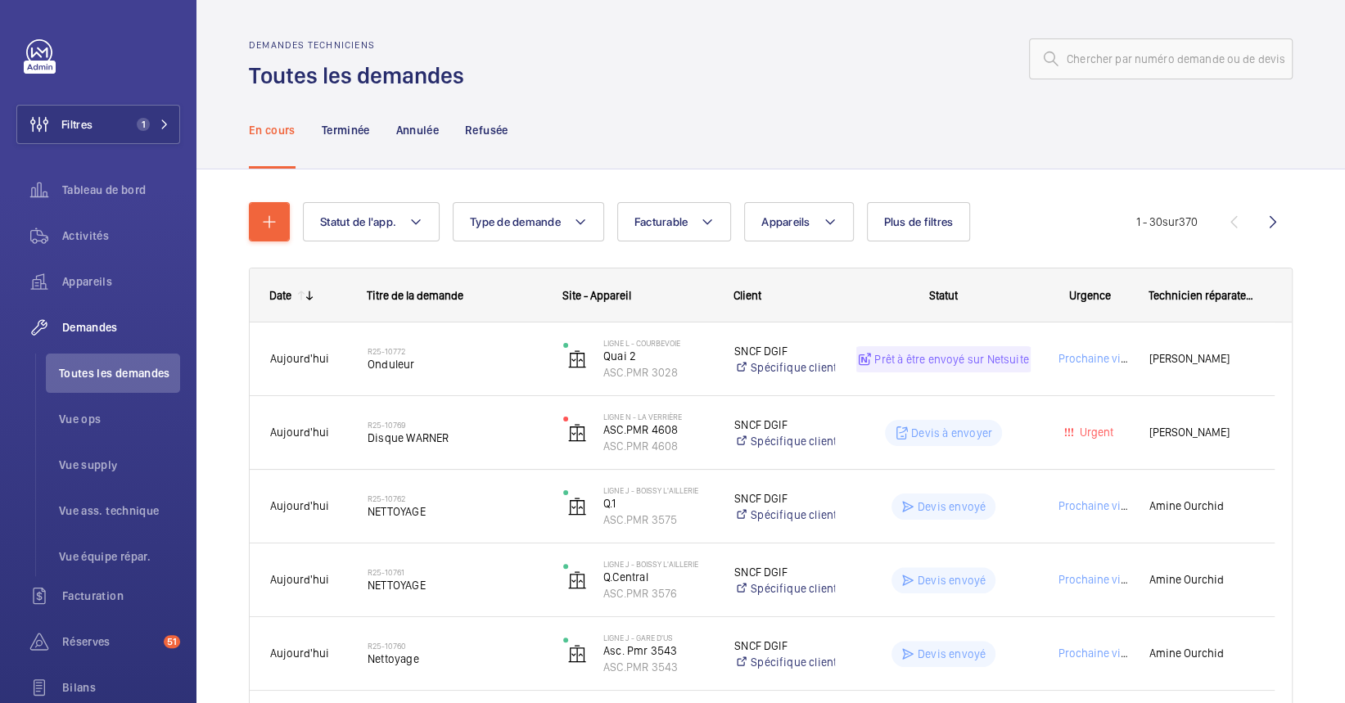
click at [827, 62] on div at bounding box center [883, 58] width 818 height 39
click at [130, 130] on span "1" at bounding box center [140, 124] width 20 height 13
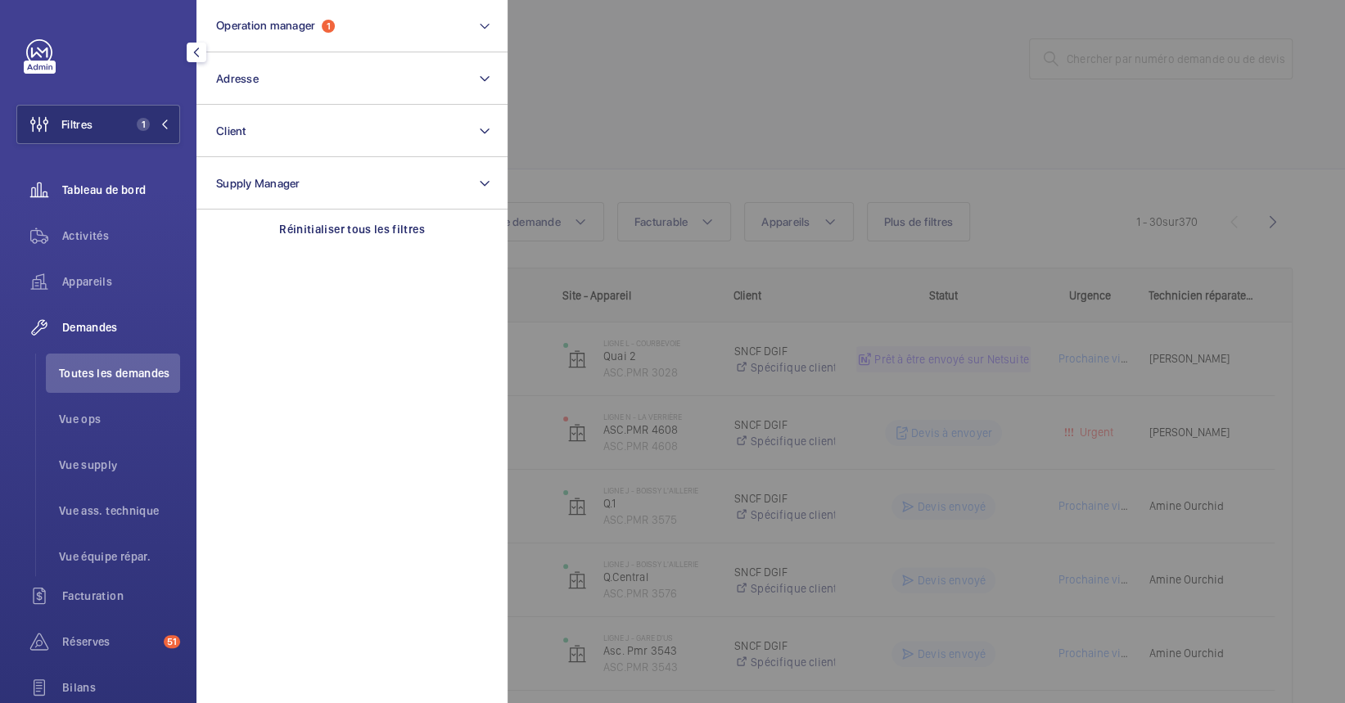
click at [152, 186] on span "Tableau de bord" at bounding box center [121, 190] width 118 height 16
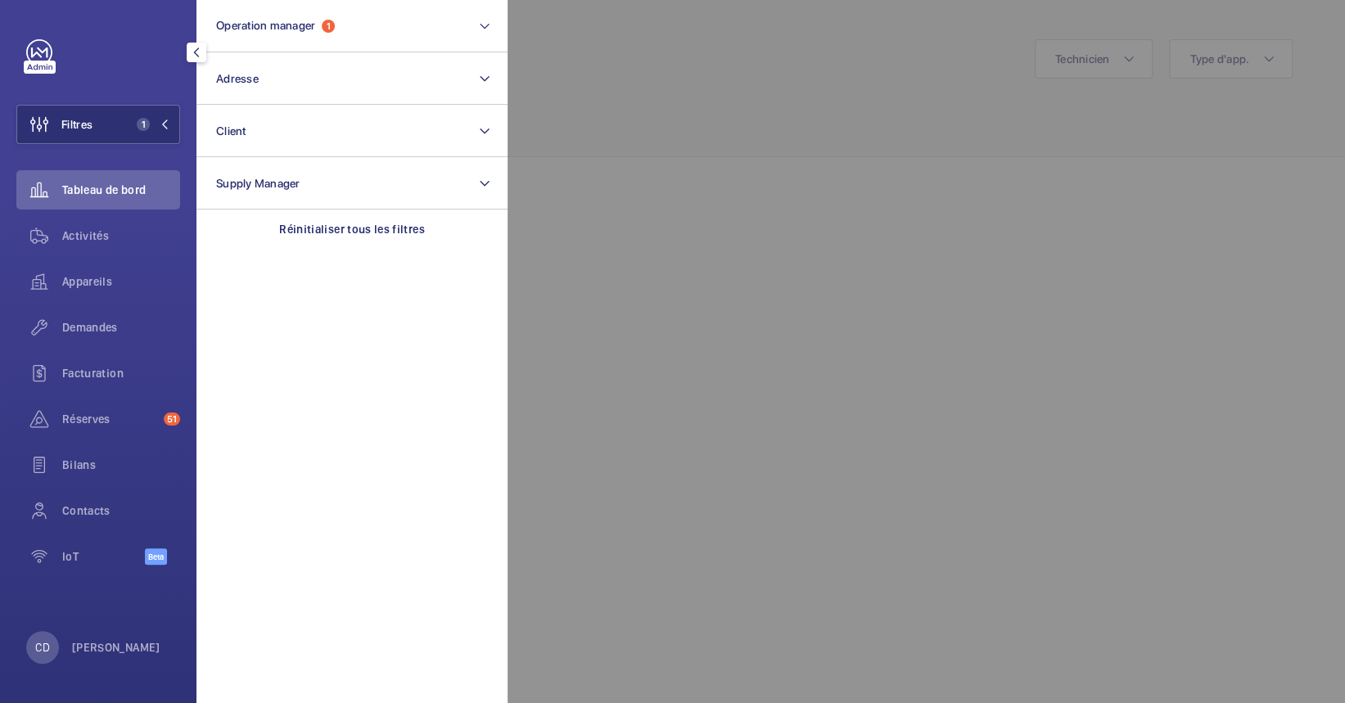
click at [897, 210] on div at bounding box center [1179, 351] width 1345 height 703
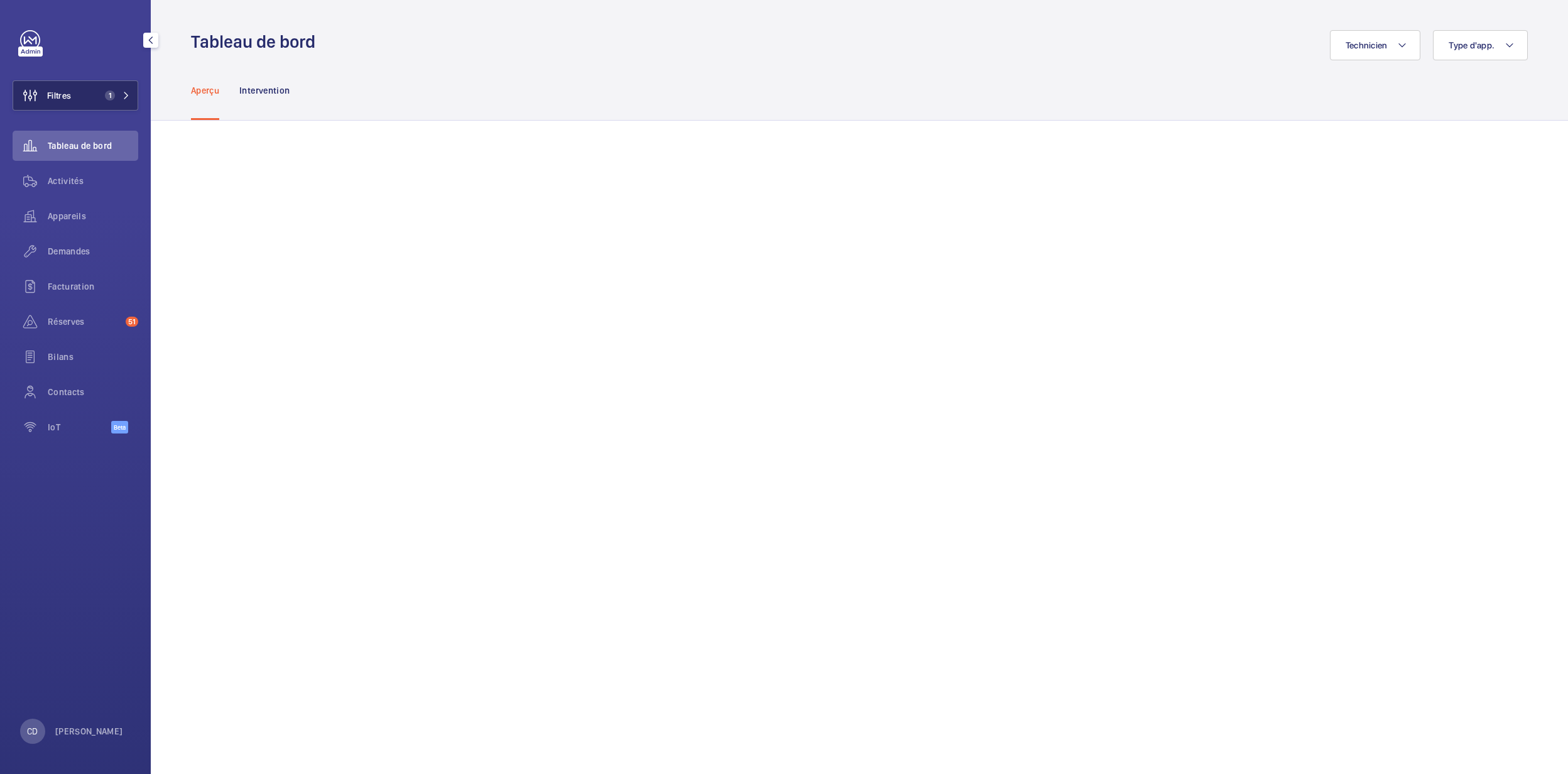
click at [91, 101] on button "Filtres 1" at bounding box center [75, 95] width 126 height 30
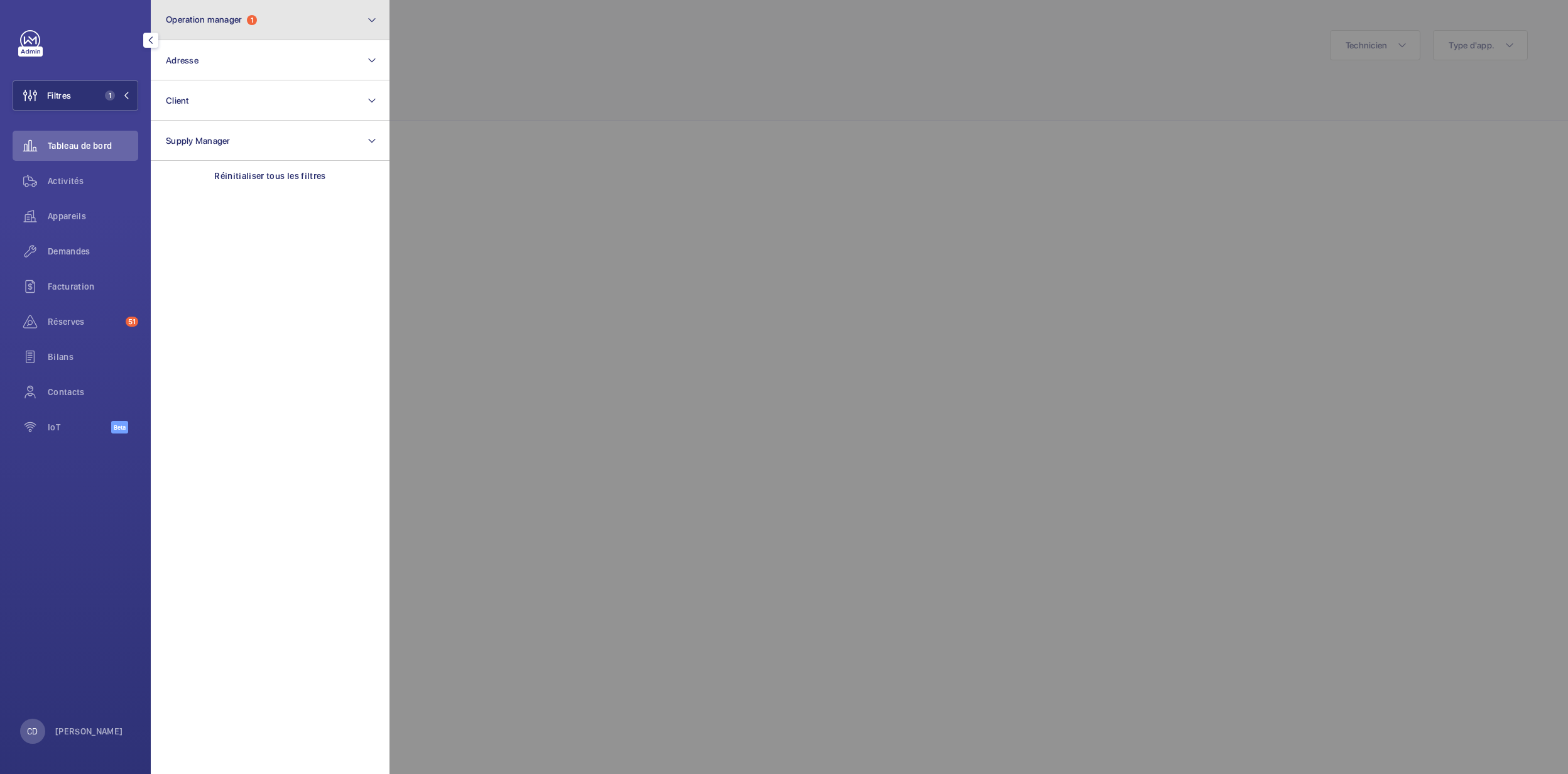
click at [280, 18] on button "Operation manager 1" at bounding box center [269, 20] width 239 height 40
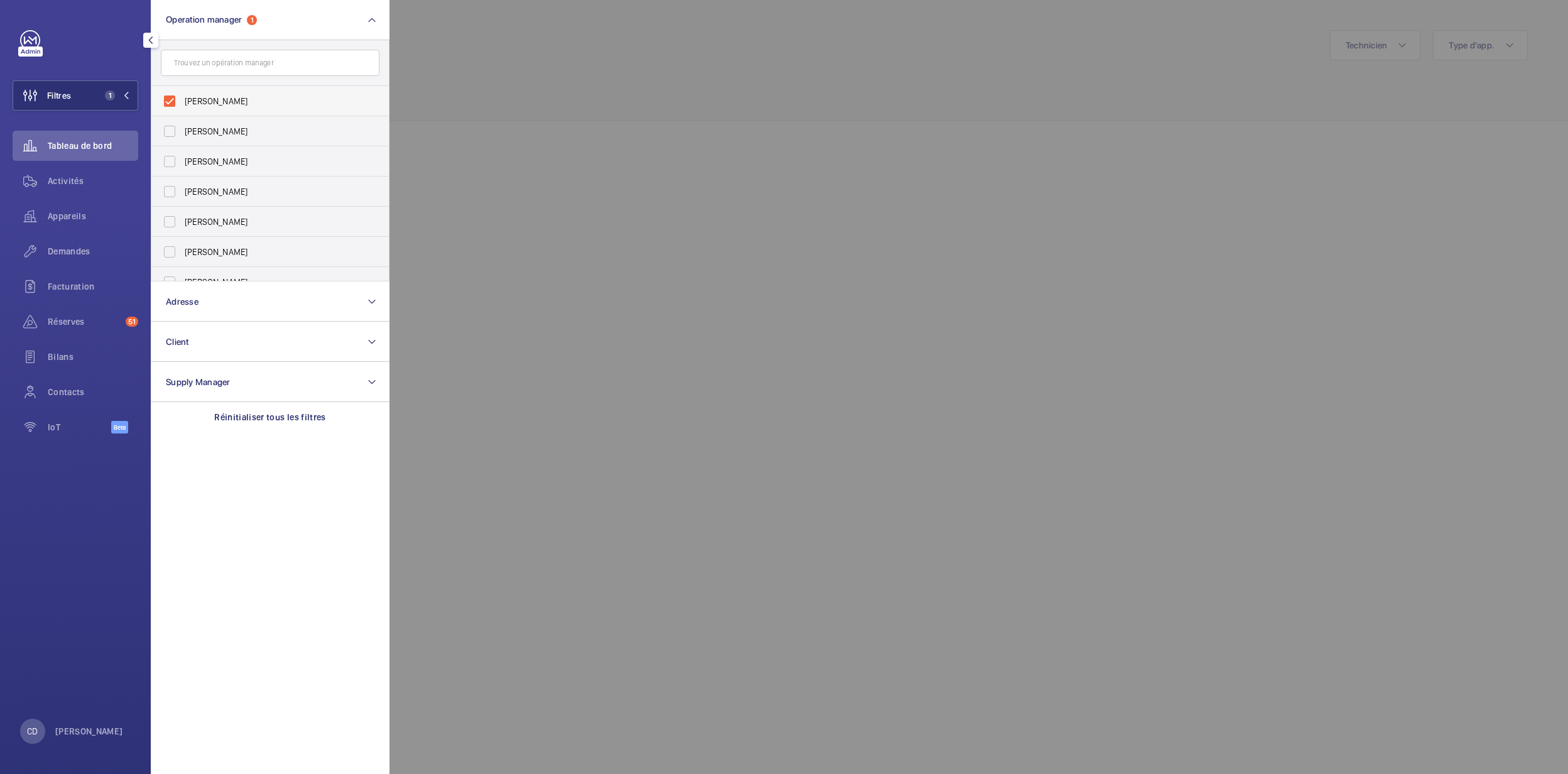
click at [232, 98] on span "[PERSON_NAME]" at bounding box center [271, 101] width 173 height 12
click at [182, 98] on input "[PERSON_NAME]" at bounding box center [170, 101] width 25 height 25
checkbox input "false"
click at [282, 22] on button "Operation manager" at bounding box center [269, 20] width 239 height 40
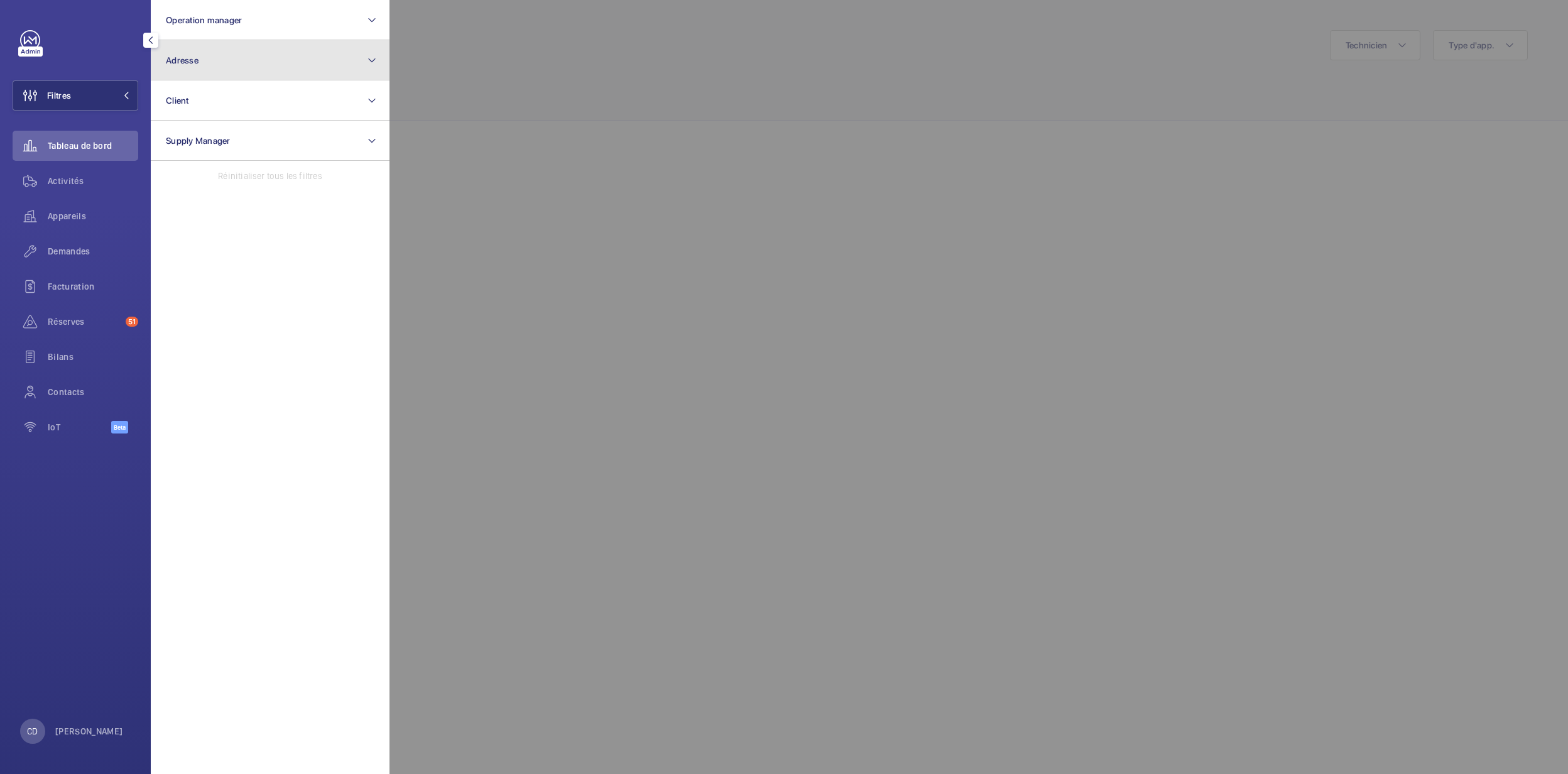
click at [245, 61] on button "Adresse" at bounding box center [269, 60] width 239 height 40
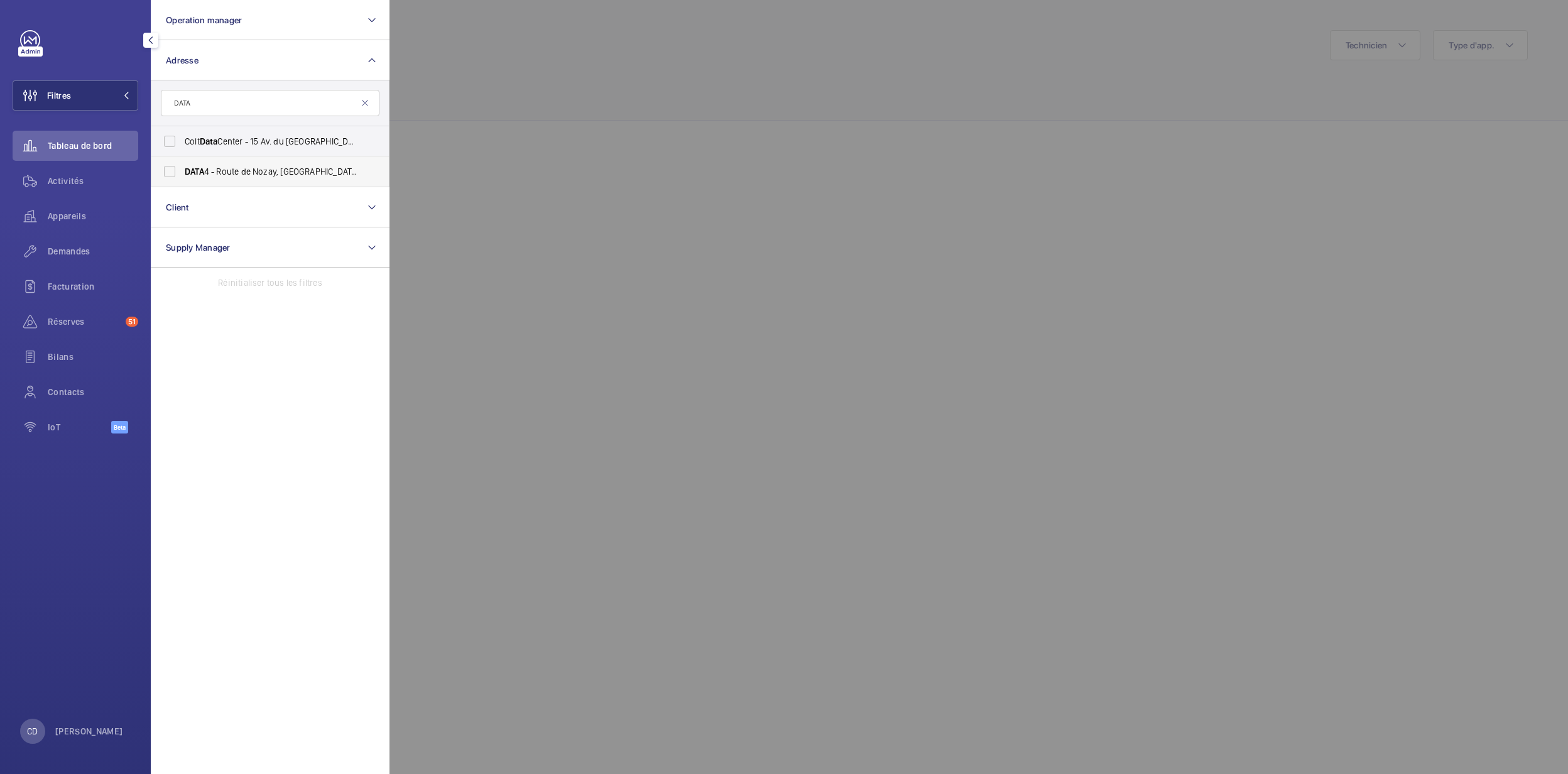
type input "DATA"
drag, startPoint x: 286, startPoint y: 177, endPoint x: 278, endPoint y: 180, distance: 8.5
click at [278, 180] on label "DATA 4 - Route de Nozay, [GEOGRAPHIC_DATA] 91460" at bounding box center [260, 171] width 219 height 30
drag, startPoint x: 278, startPoint y: 180, endPoint x: 168, endPoint y: 172, distance: 110.3
click at [168, 172] on label "DATA 4 - Route de Nozay, [GEOGRAPHIC_DATA] 91460" at bounding box center [260, 171] width 219 height 30
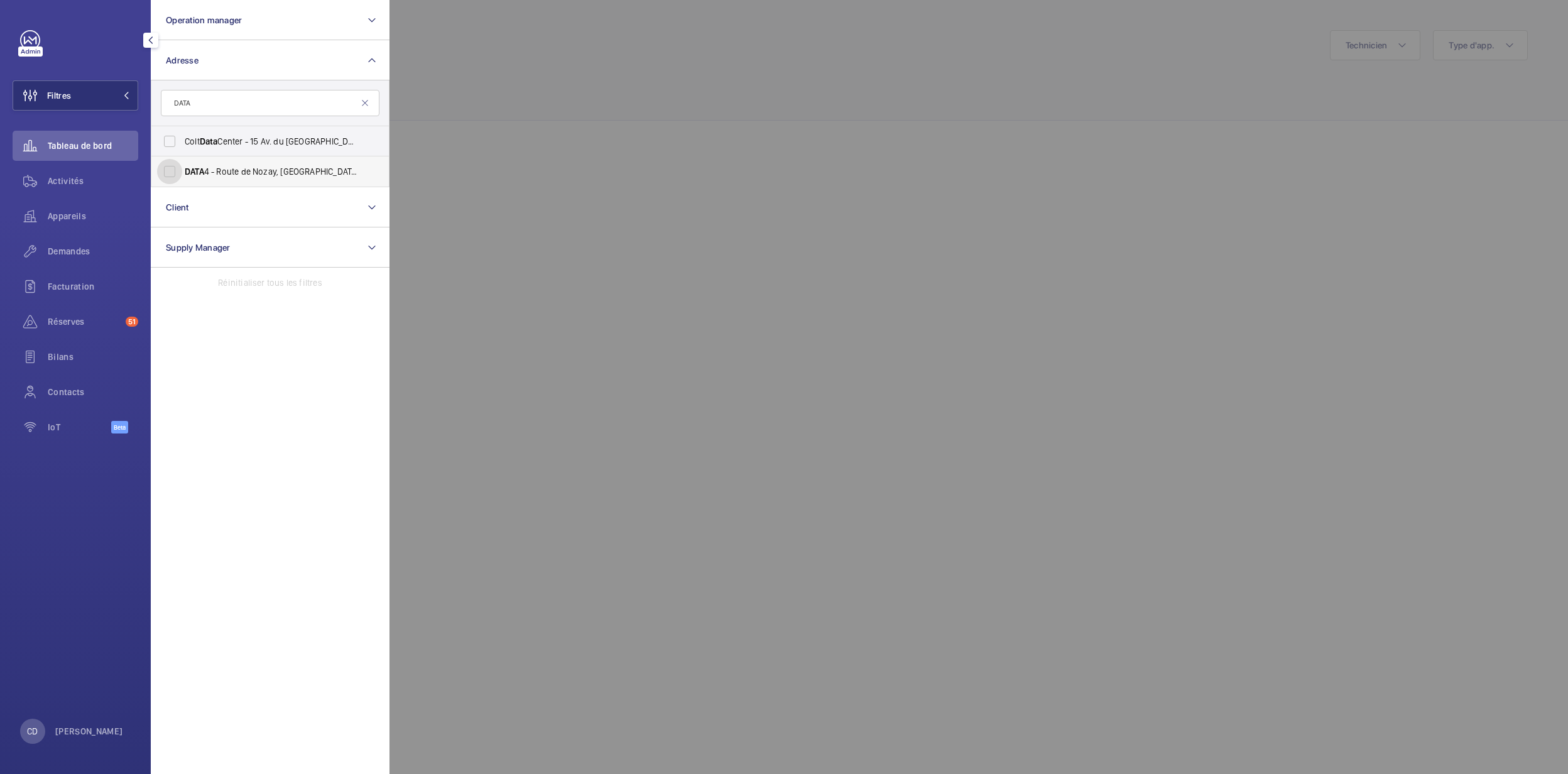
click at [168, 172] on input "DATA 4 - Route de Nozay, [GEOGRAPHIC_DATA] 91460" at bounding box center [170, 171] width 25 height 25
checkbox input "true"
click at [652, 189] on div at bounding box center [1173, 387] width 1568 height 774
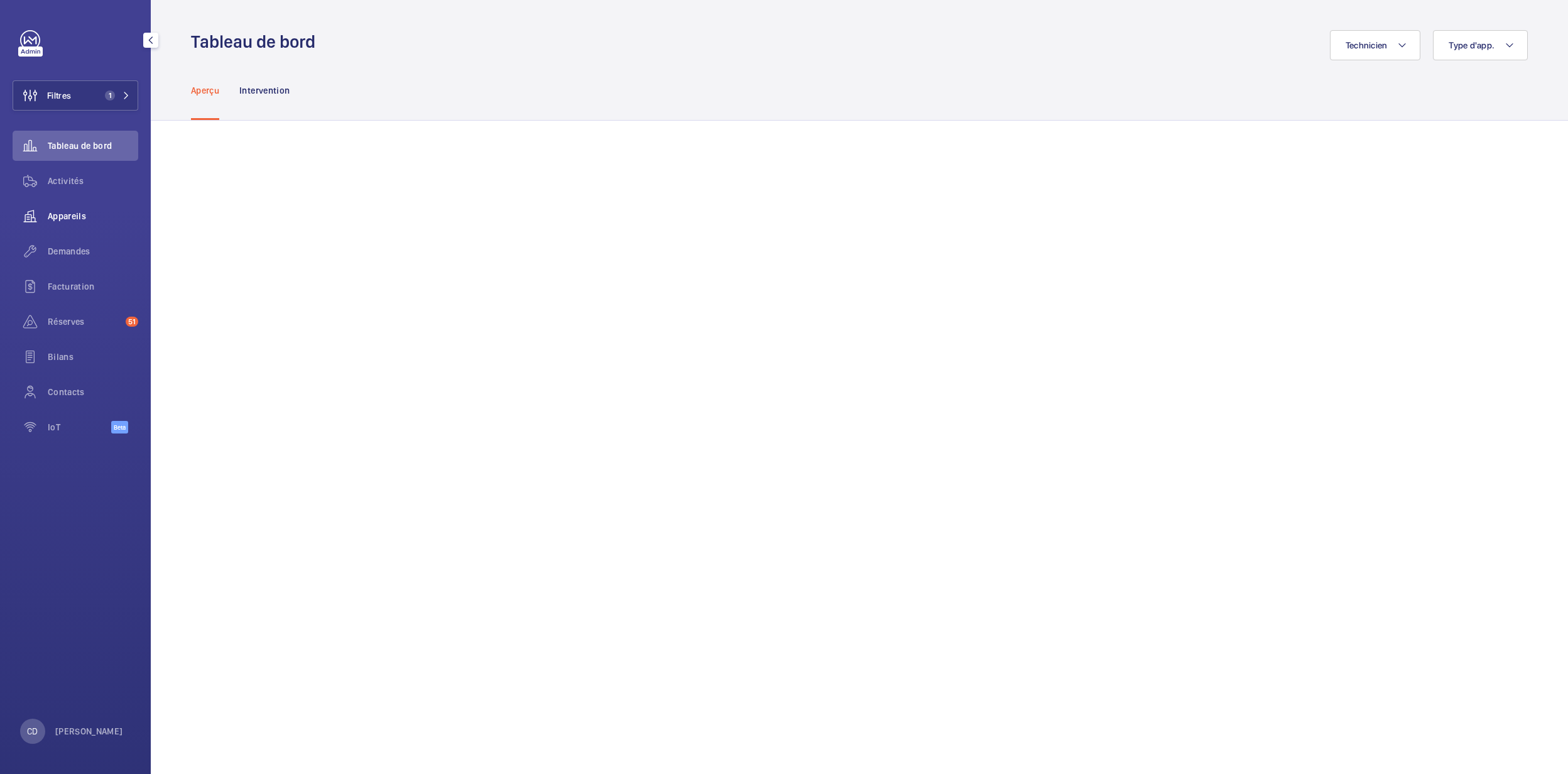
click at [76, 215] on span "Appareils" at bounding box center [93, 216] width 91 height 12
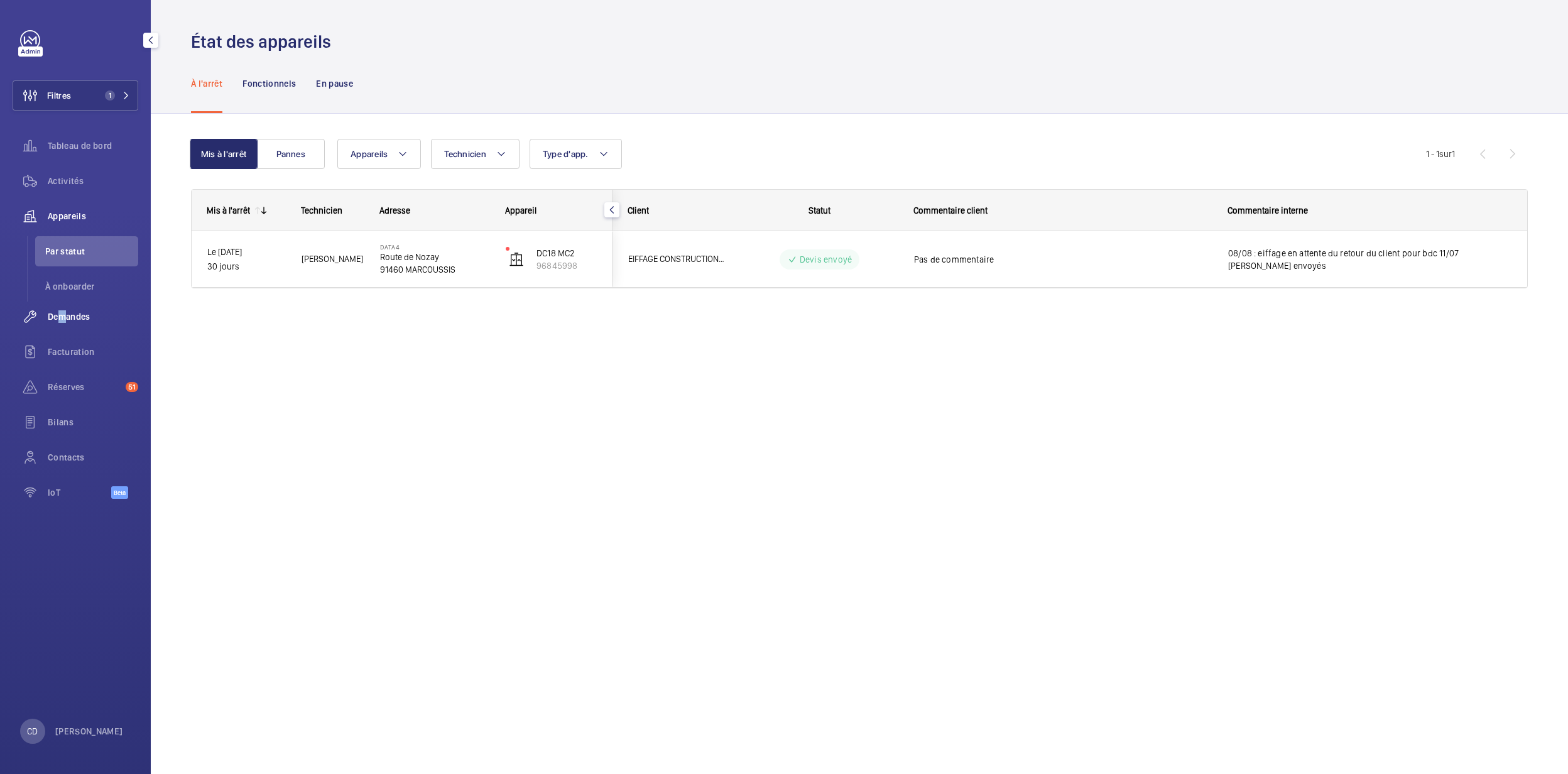
click at [57, 312] on span "Demandes" at bounding box center [93, 316] width 91 height 12
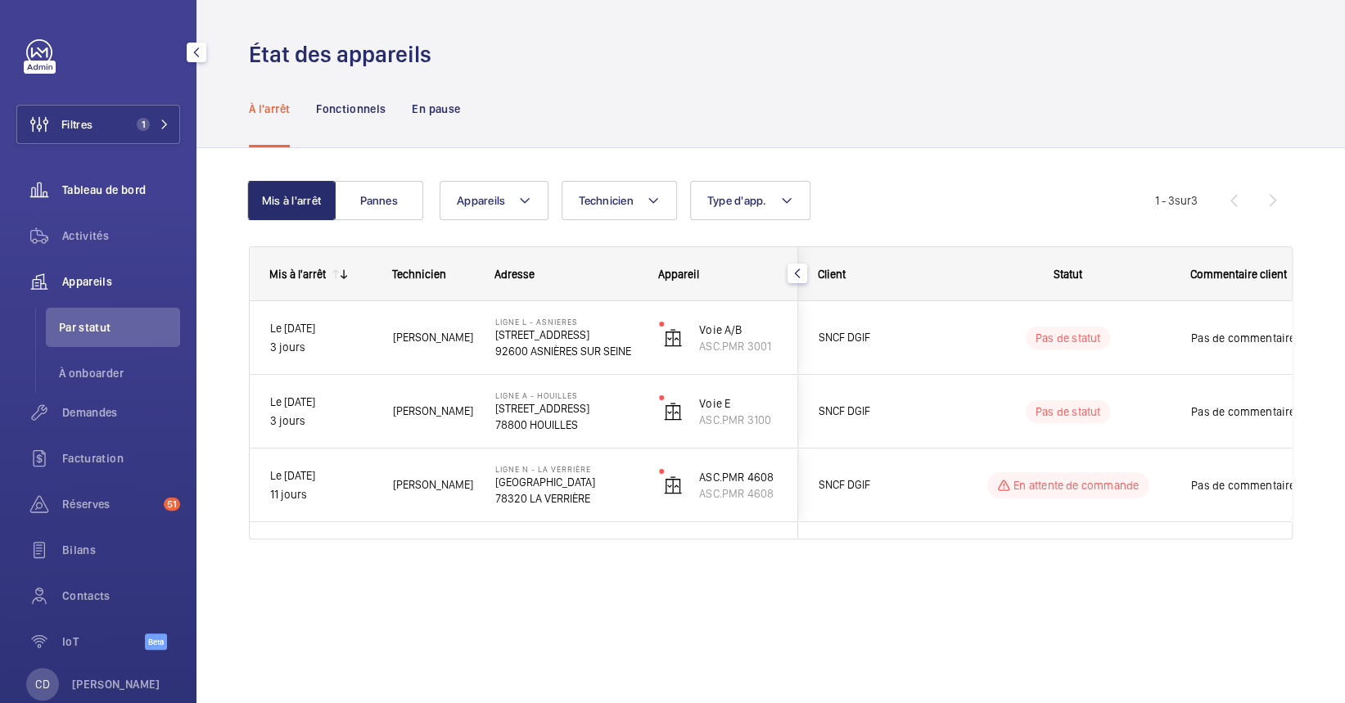
click at [61, 190] on wm-front-icon-button at bounding box center [39, 189] width 46 height 39
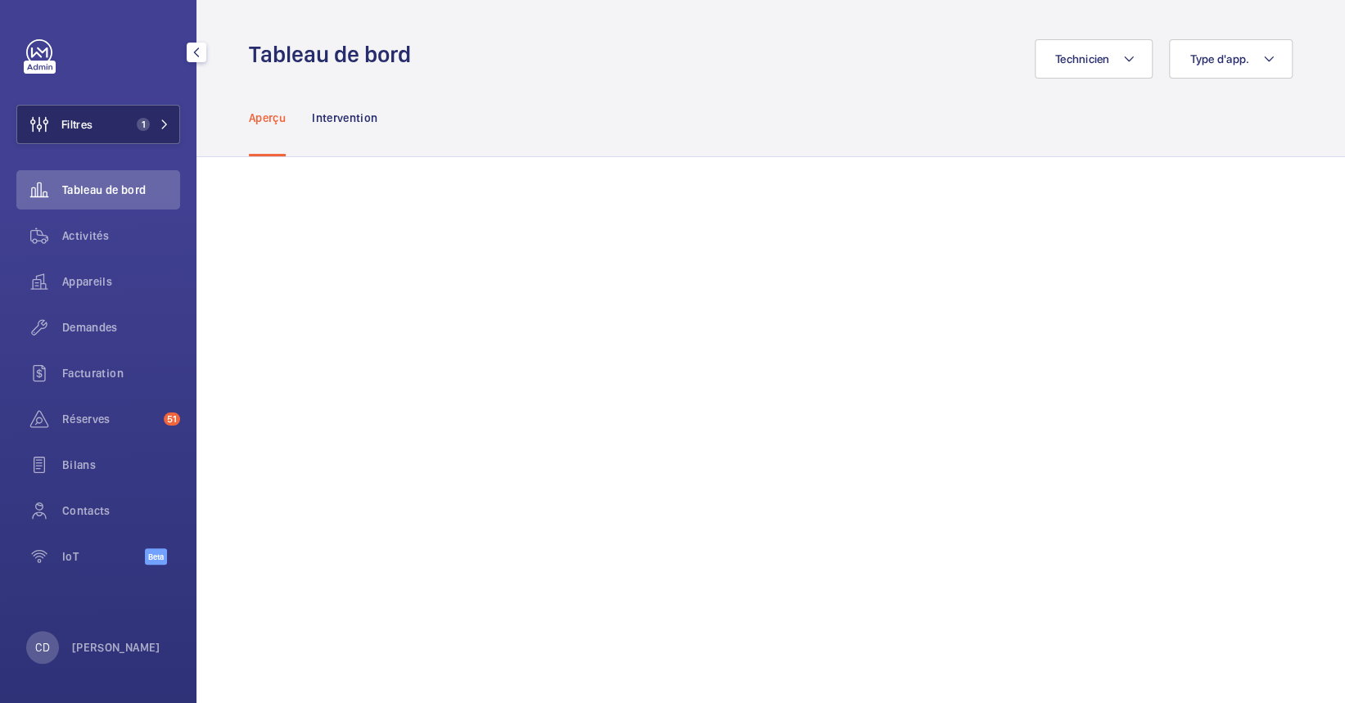
click at [139, 127] on span "1" at bounding box center [143, 124] width 13 height 13
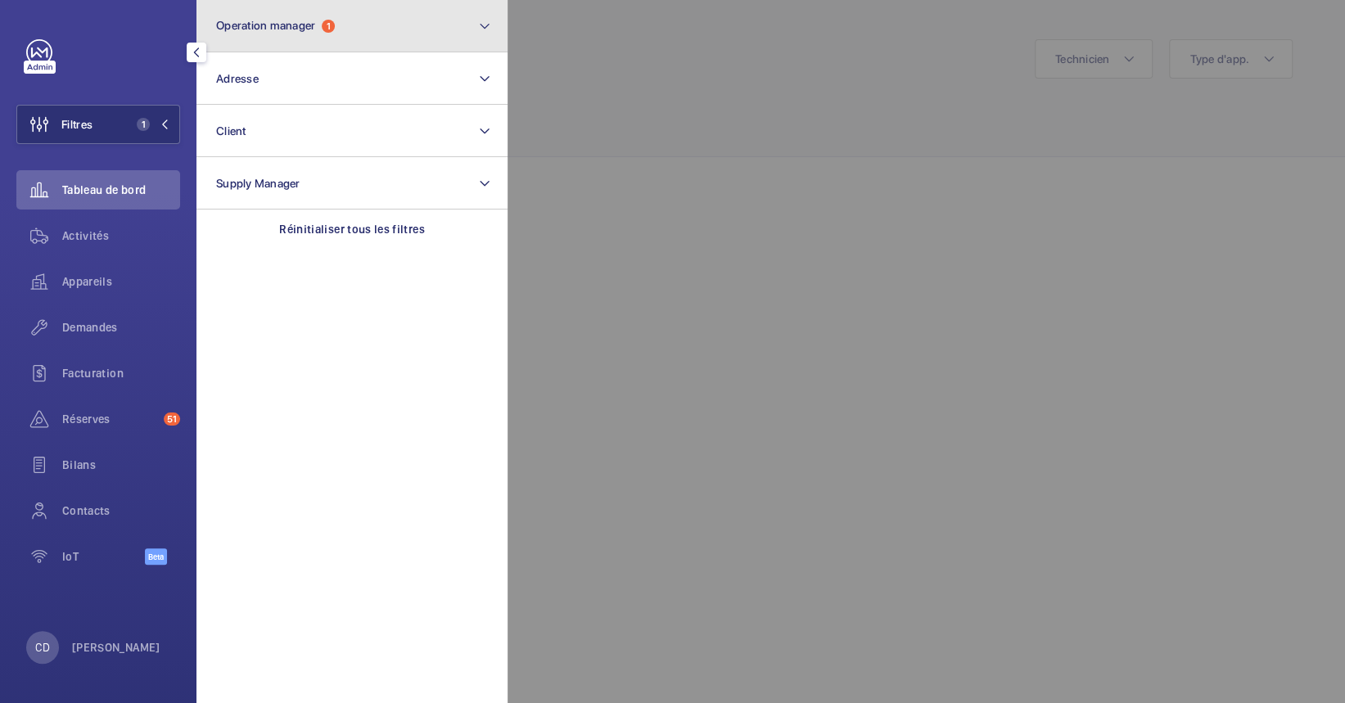
click at [355, 26] on button "Operation manager 1" at bounding box center [351, 26] width 311 height 52
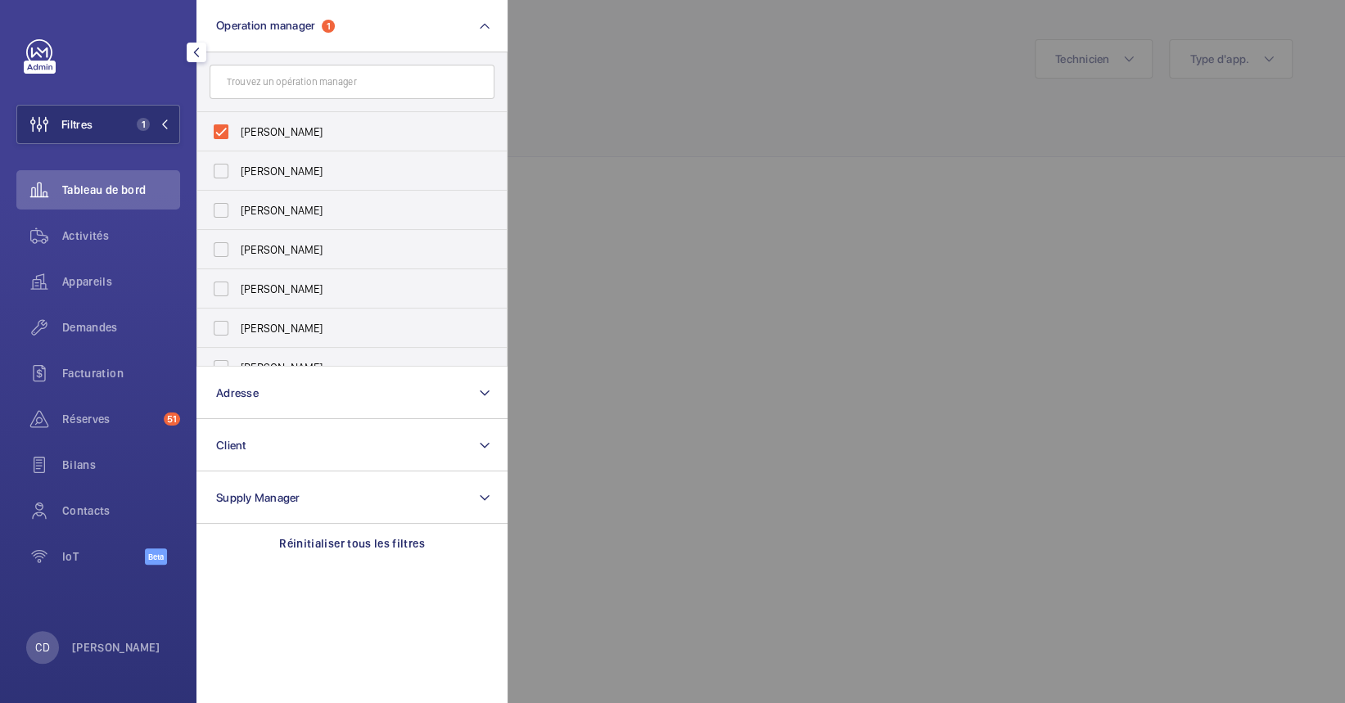
click at [906, 426] on div at bounding box center [1179, 351] width 1345 height 703
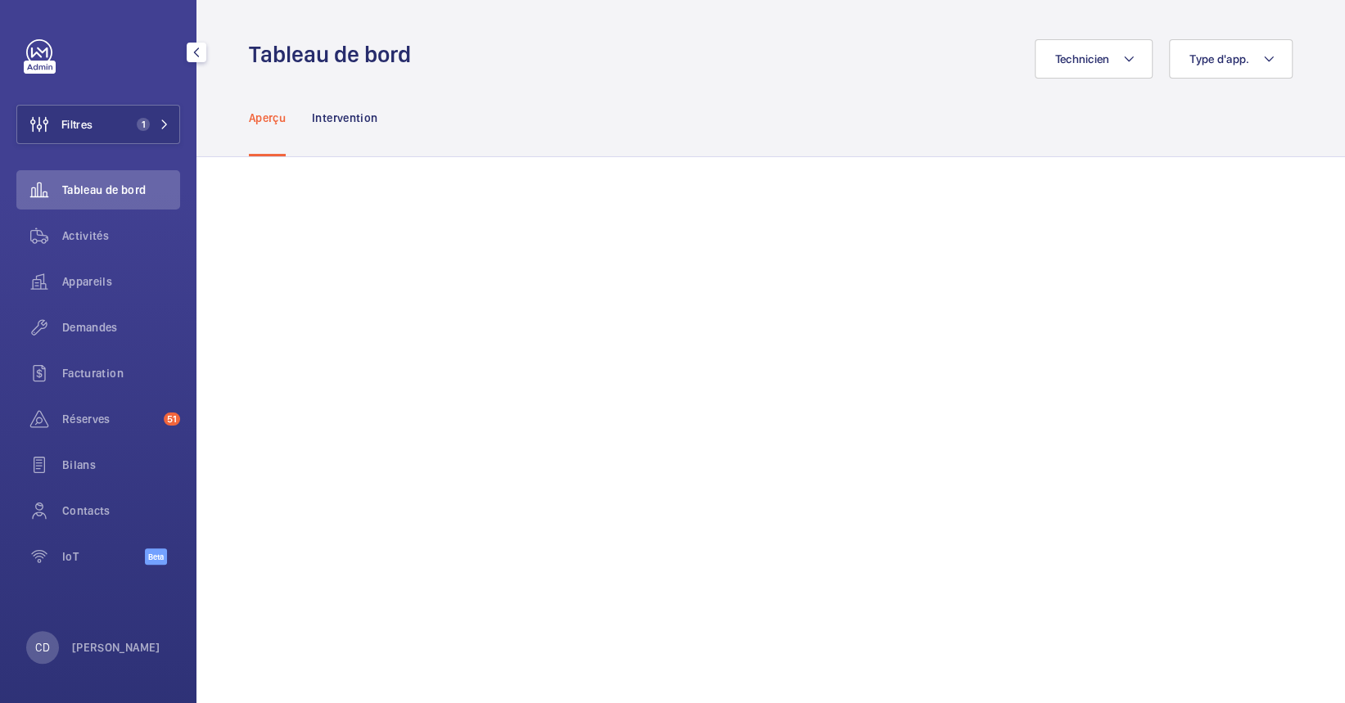
scroll to position [327, 0]
